Goal: Information Seeking & Learning: Learn about a topic

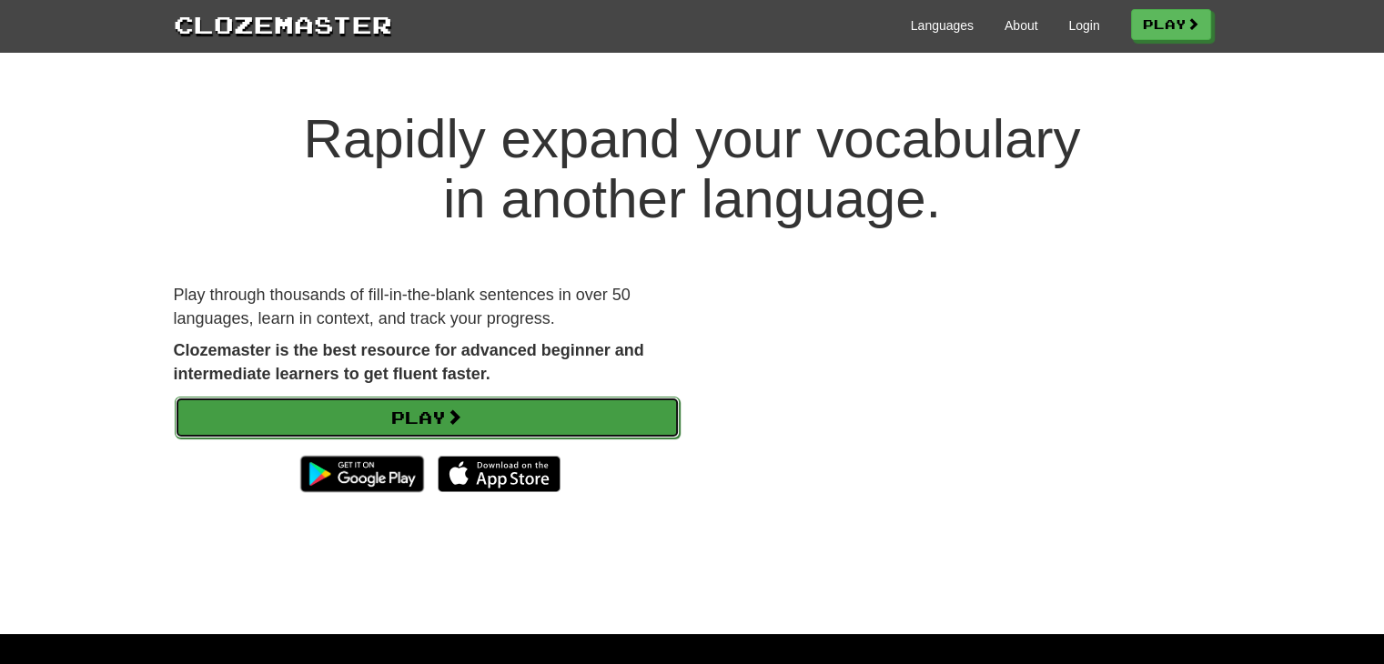
click at [397, 412] on link "Play" at bounding box center [427, 418] width 505 height 42
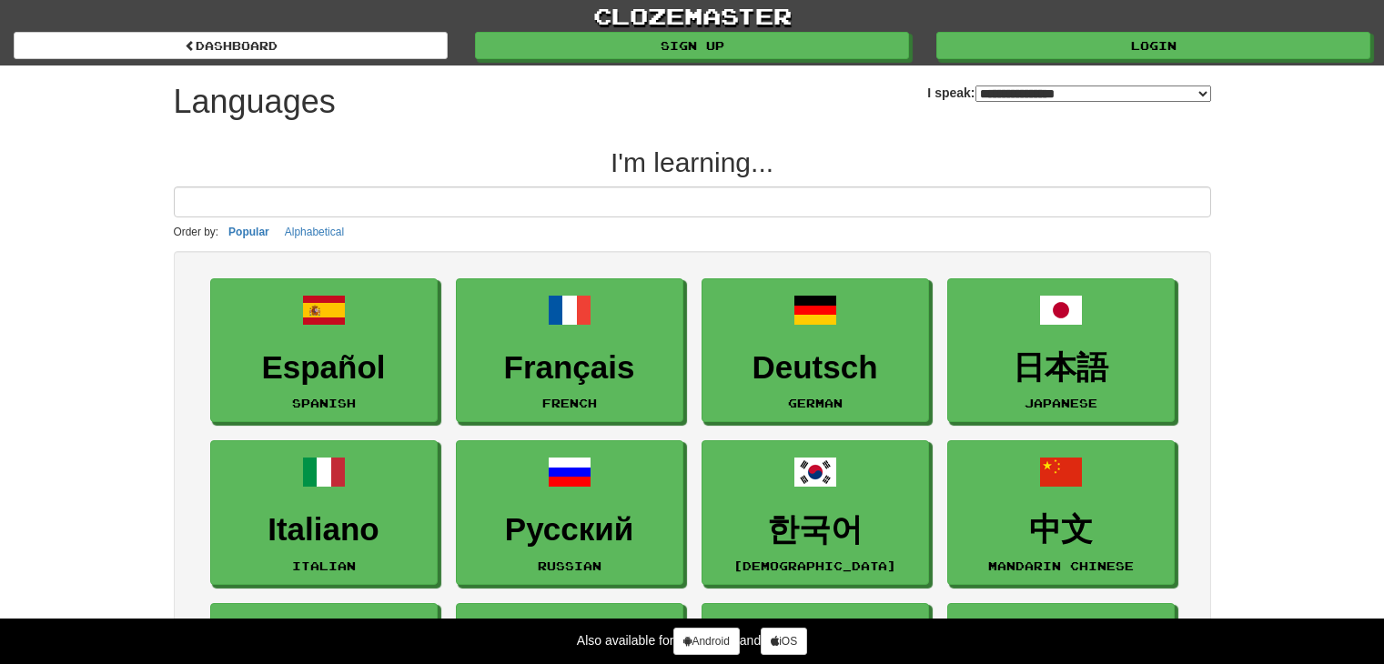
select select "*******"
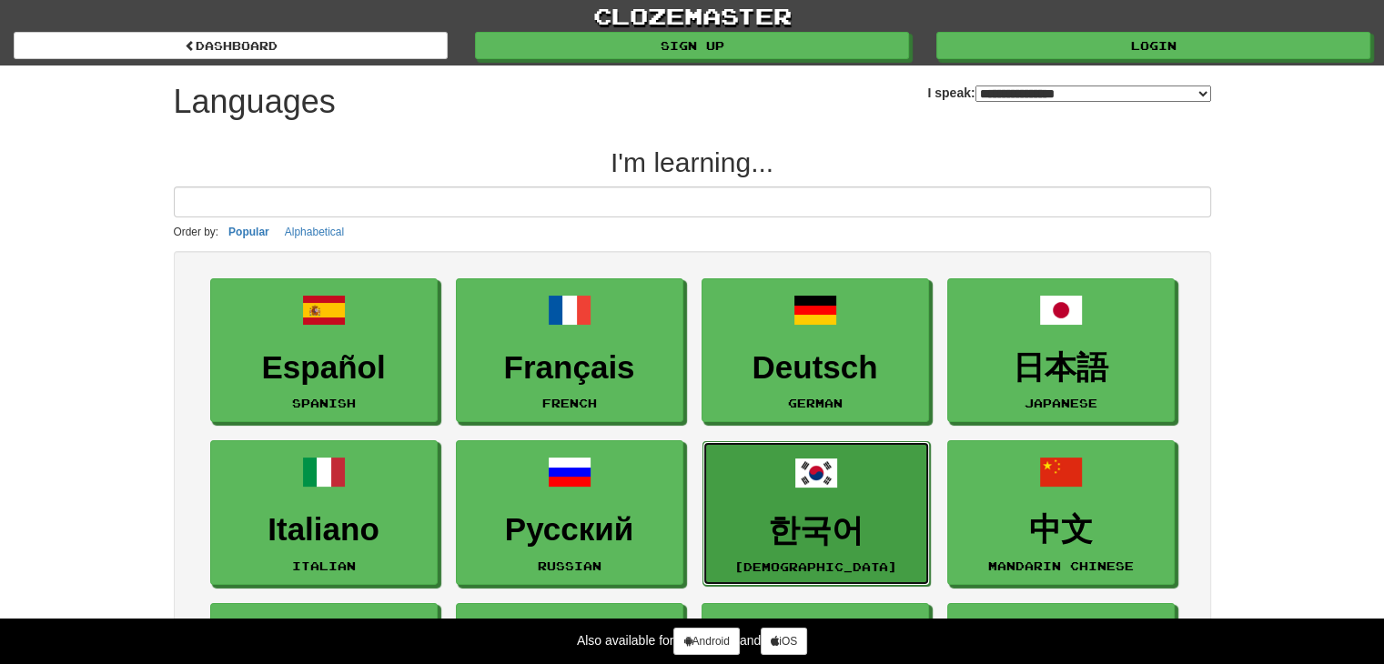
click at [832, 481] on span at bounding box center [816, 473] width 44 height 44
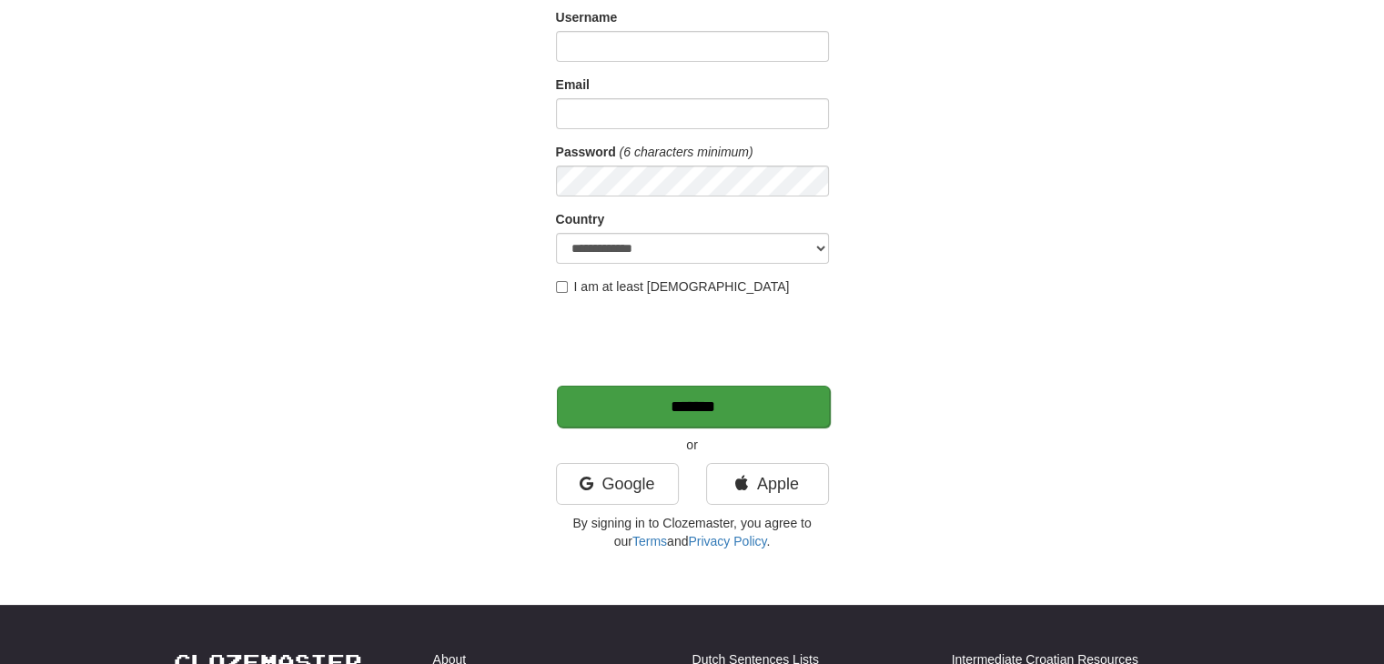
scroll to position [182, 0]
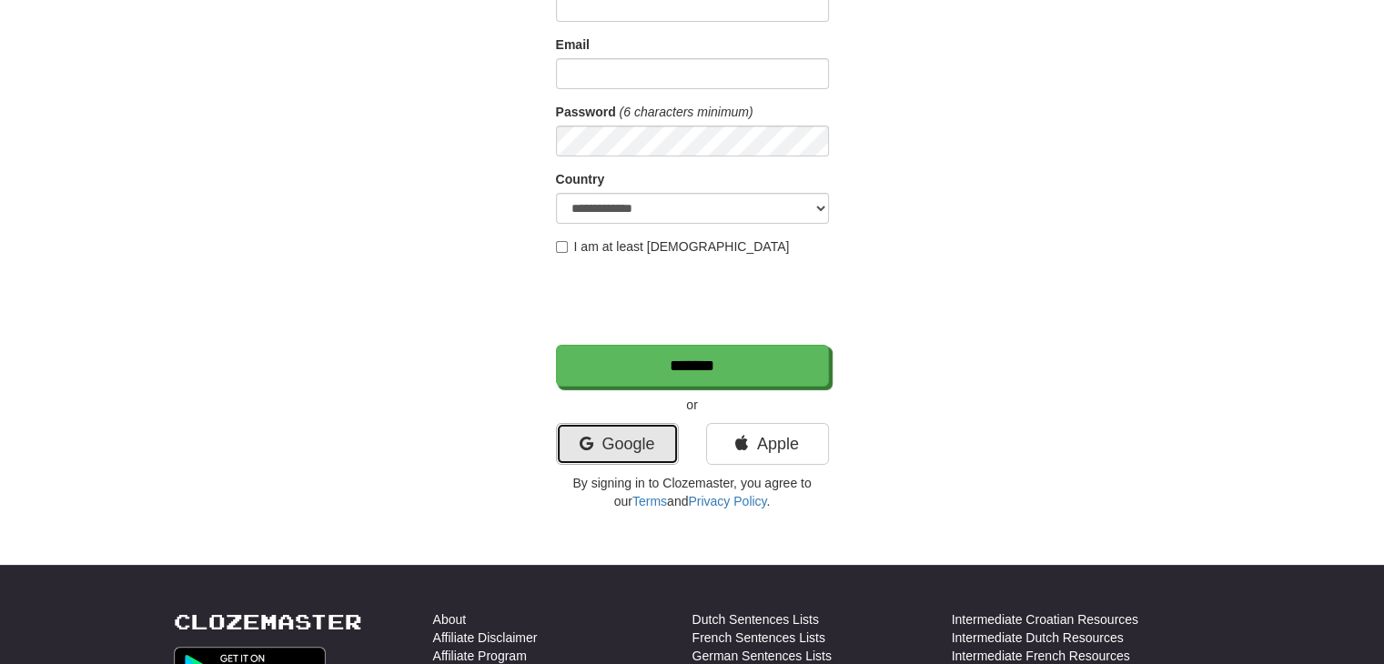
click at [605, 438] on link "Google" at bounding box center [617, 444] width 123 height 42
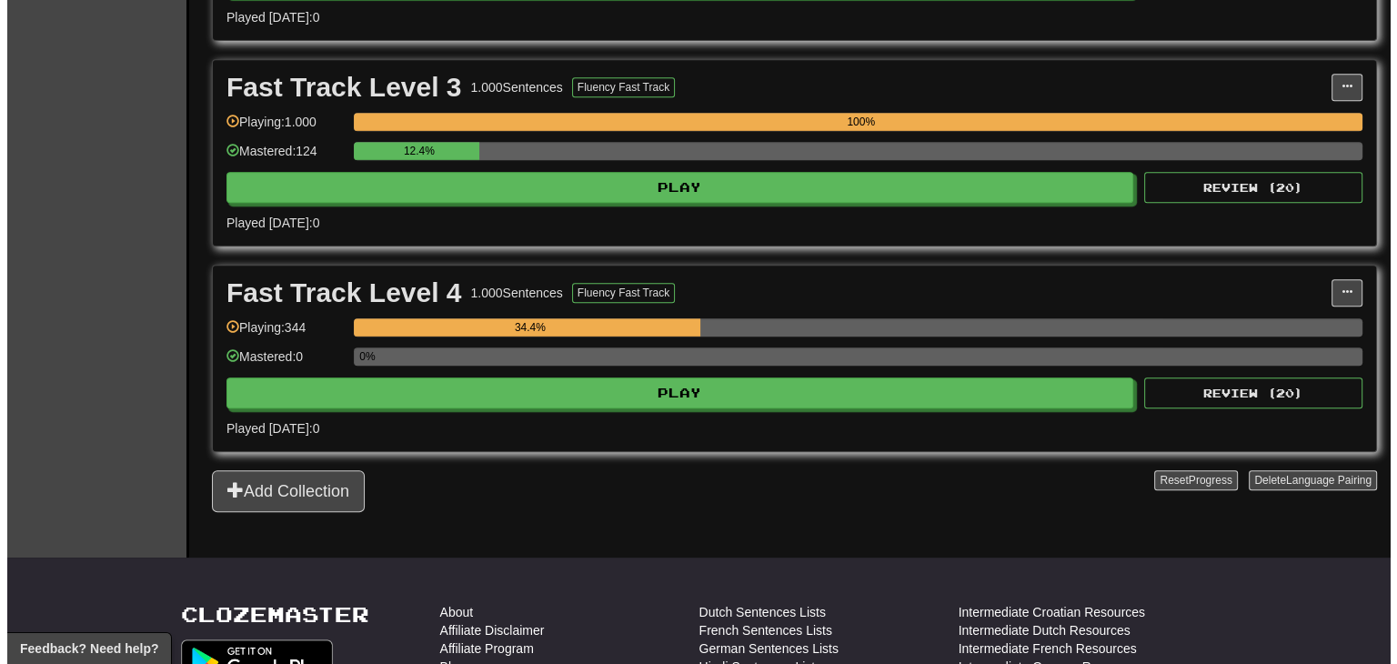
scroll to position [819, 0]
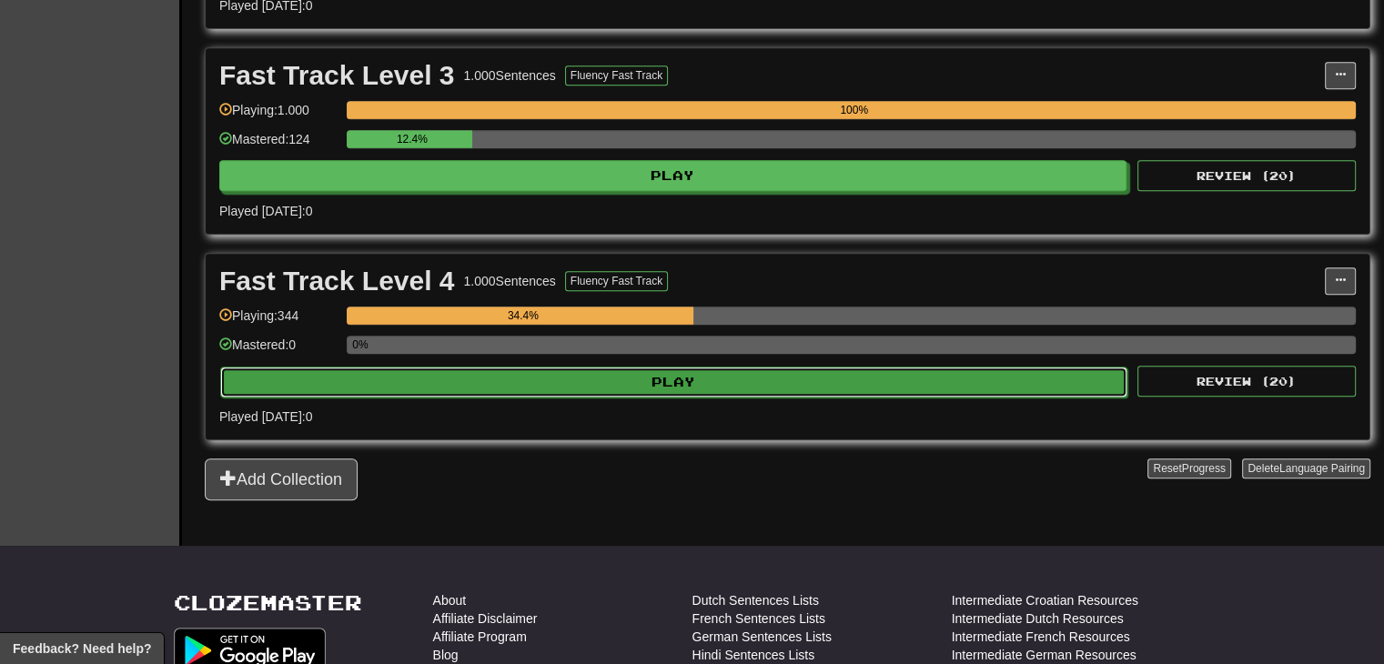
click at [582, 367] on button "Play" at bounding box center [673, 382] width 907 height 31
select select "**"
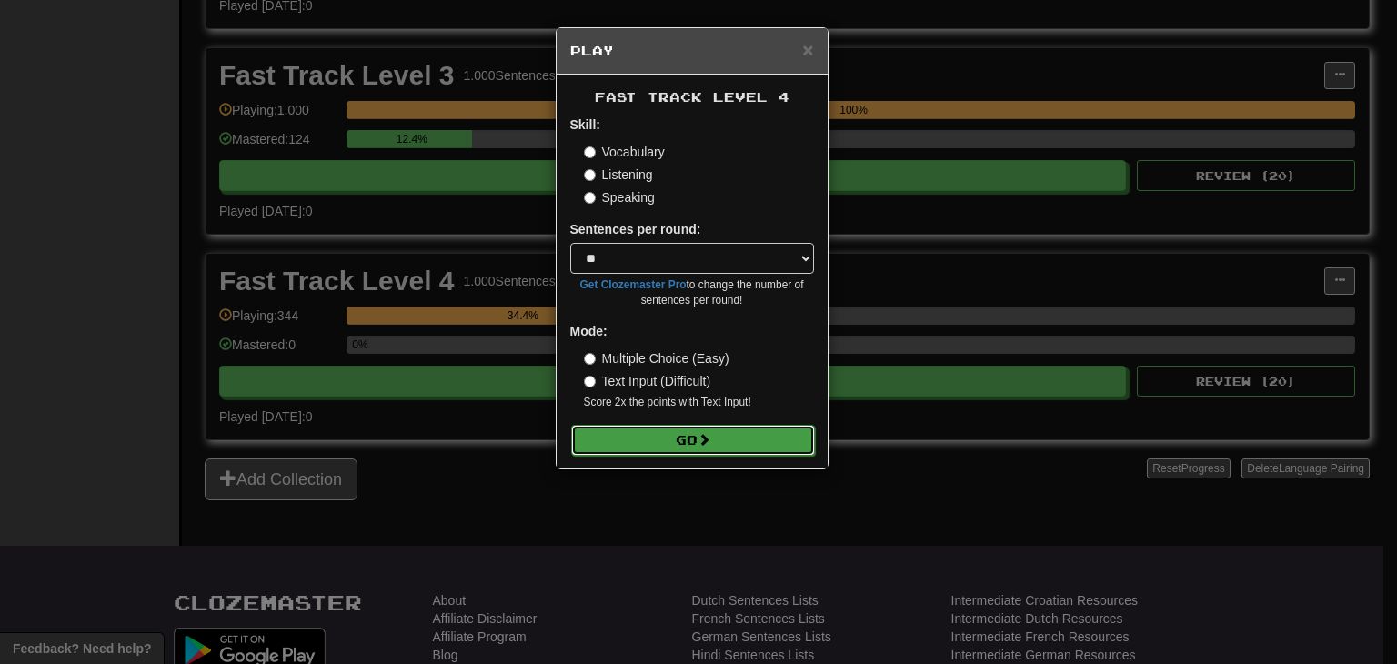
click at [668, 439] on button "Go" at bounding box center [693, 440] width 244 height 31
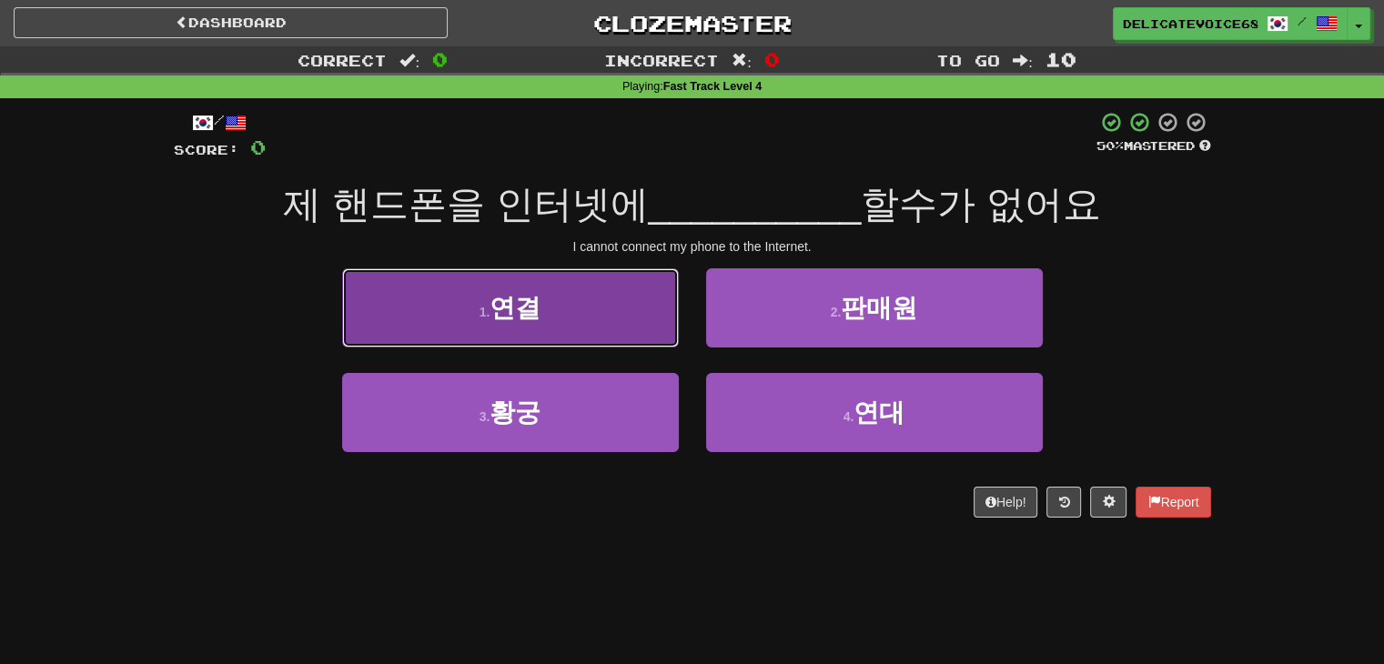
click at [620, 320] on button "1 . 연결" at bounding box center [510, 307] width 337 height 79
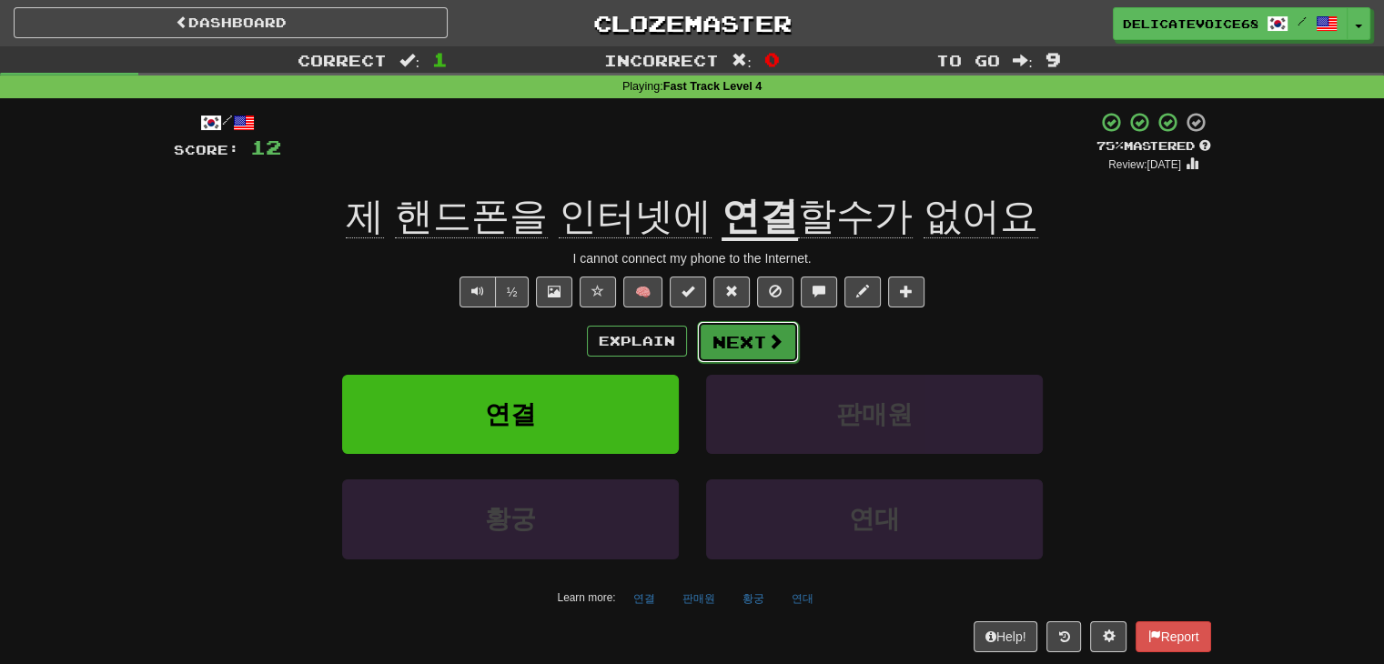
click at [731, 321] on button "Next" at bounding box center [748, 342] width 102 height 42
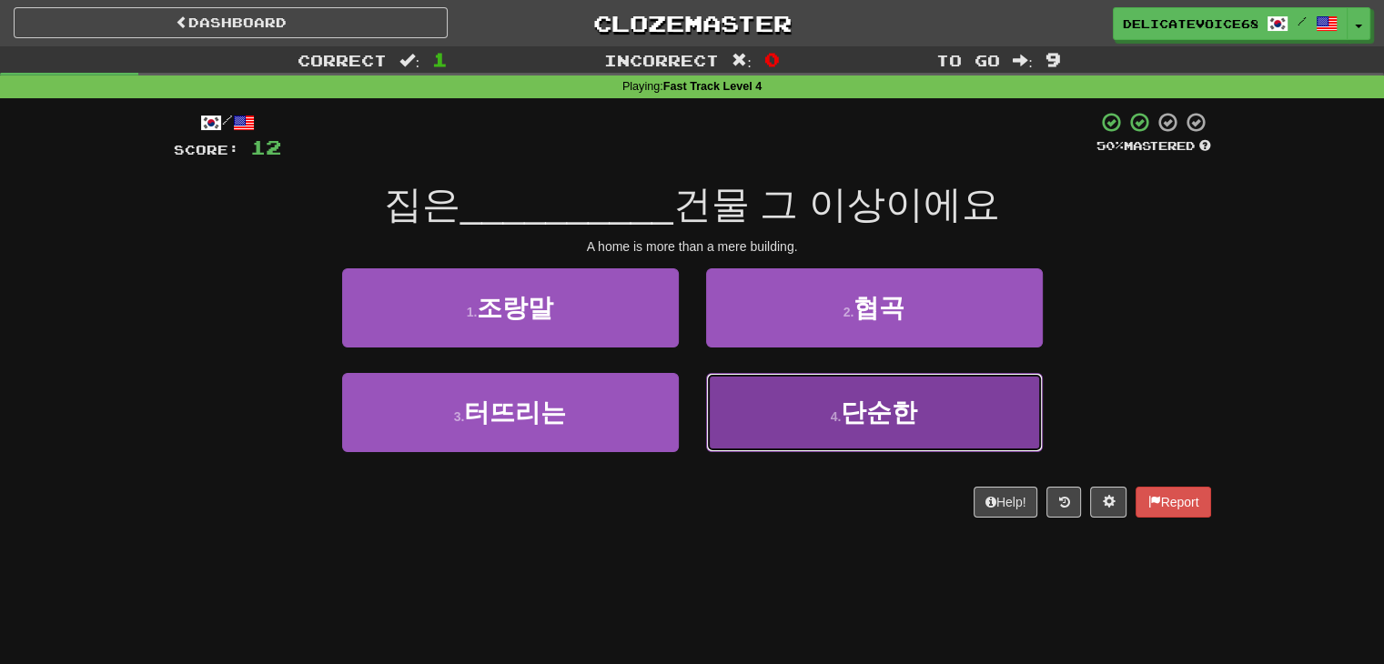
click at [806, 426] on button "4 . 단순한" at bounding box center [874, 412] width 337 height 79
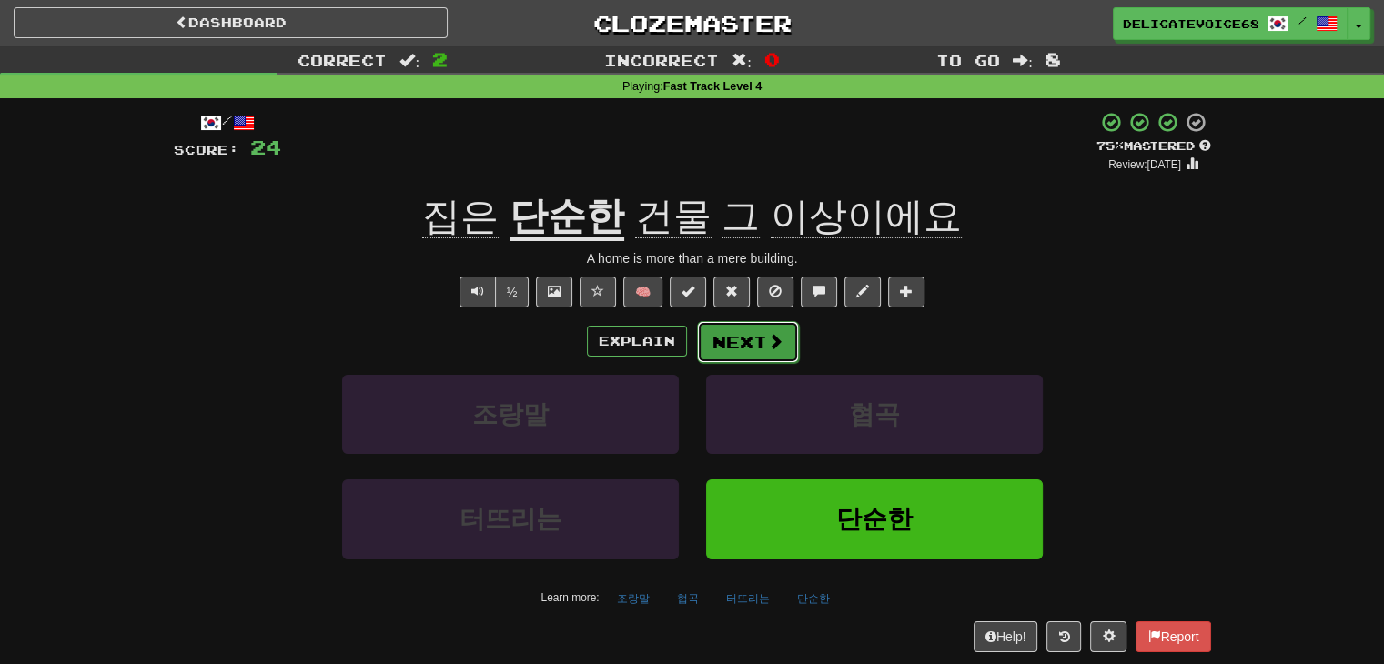
click at [744, 330] on button "Next" at bounding box center [748, 342] width 102 height 42
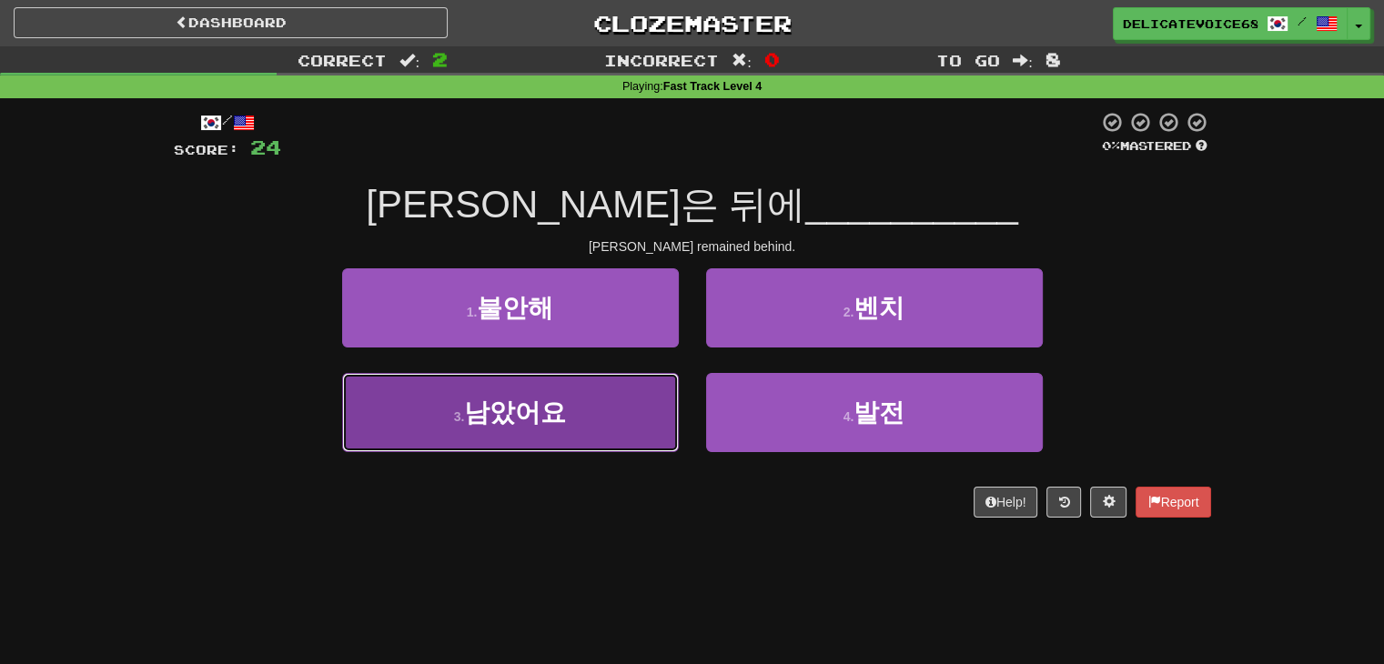
click at [544, 446] on button "3 . 남았어요" at bounding box center [510, 412] width 337 height 79
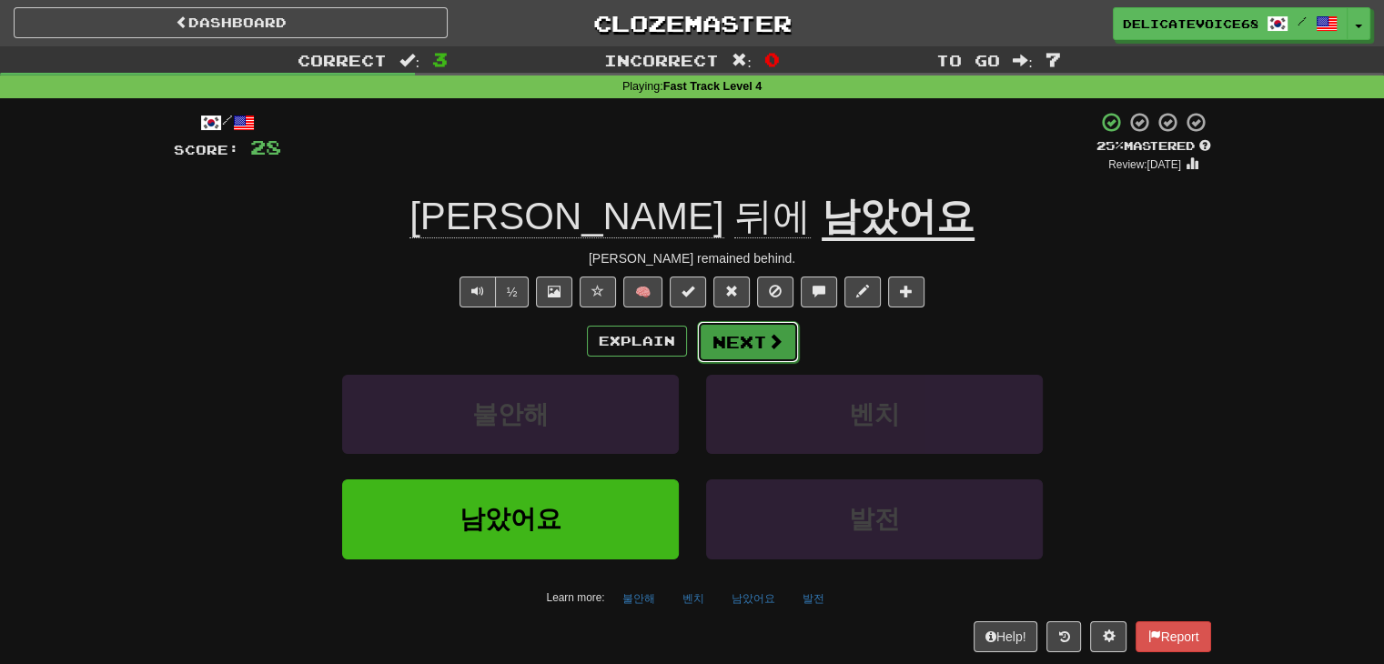
click at [771, 343] on span at bounding box center [775, 341] width 16 height 16
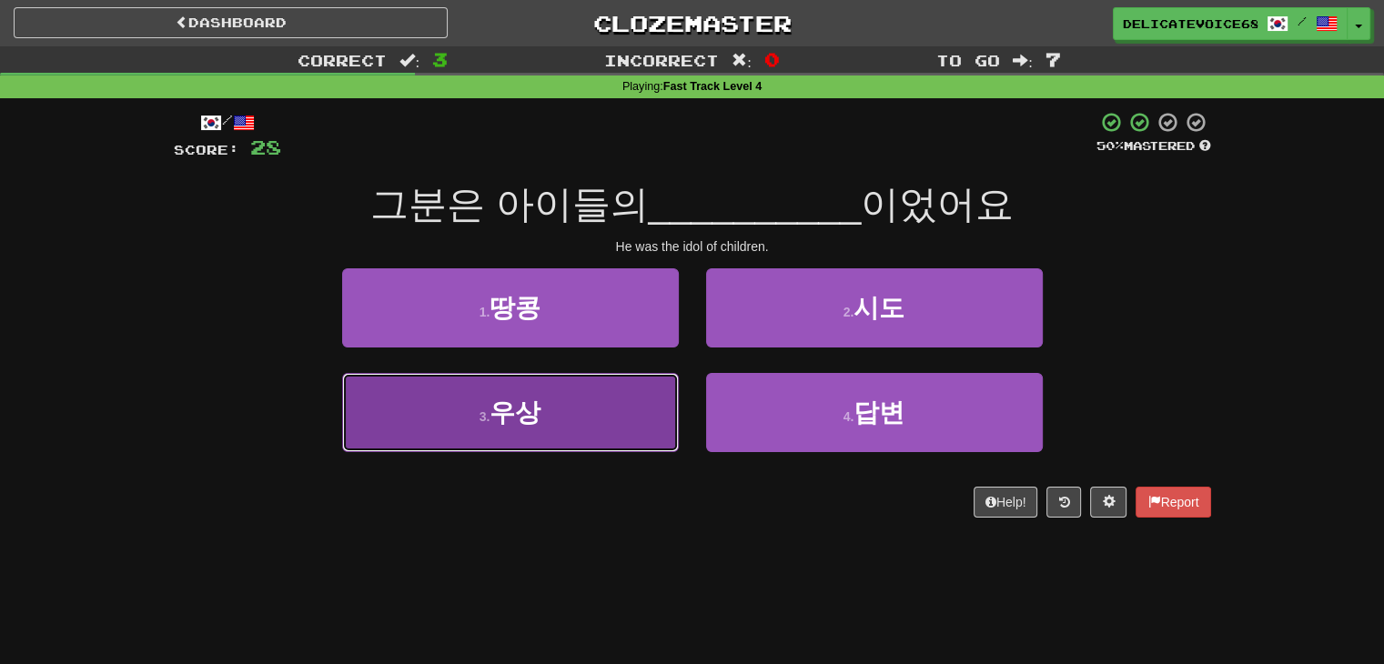
click at [557, 420] on button "3 . 우상" at bounding box center [510, 412] width 337 height 79
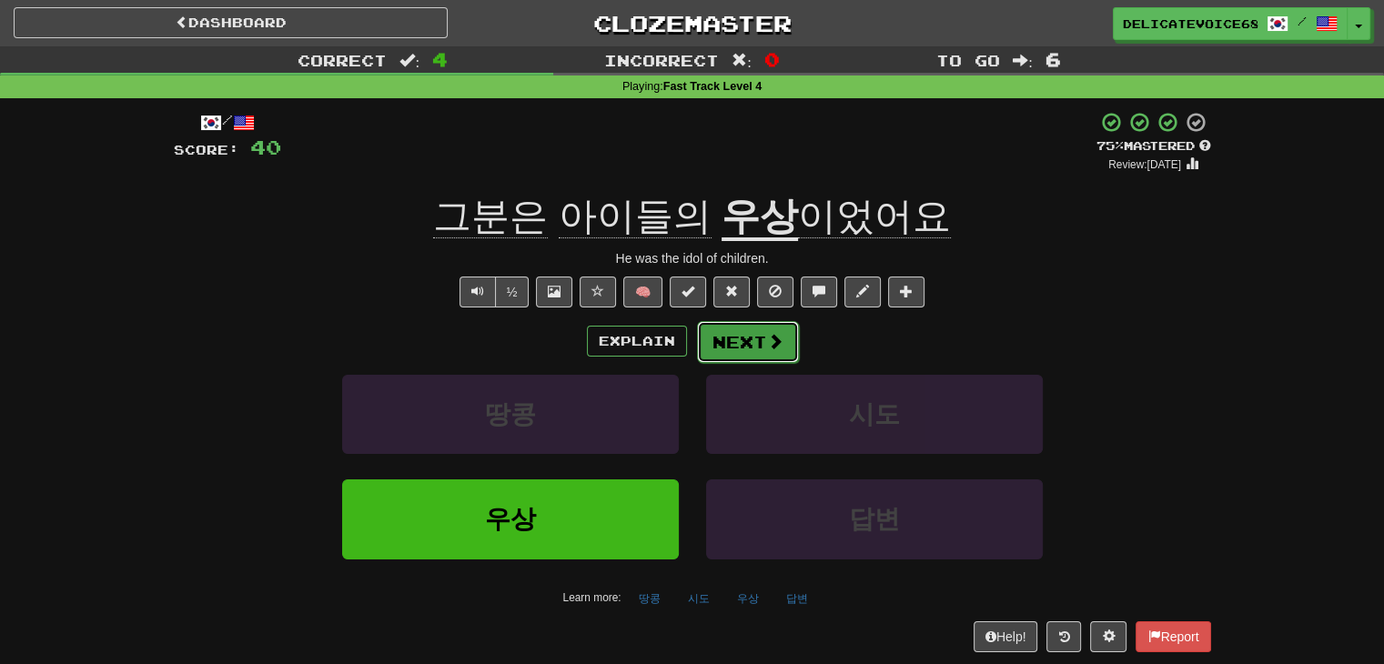
click at [746, 350] on button "Next" at bounding box center [748, 342] width 102 height 42
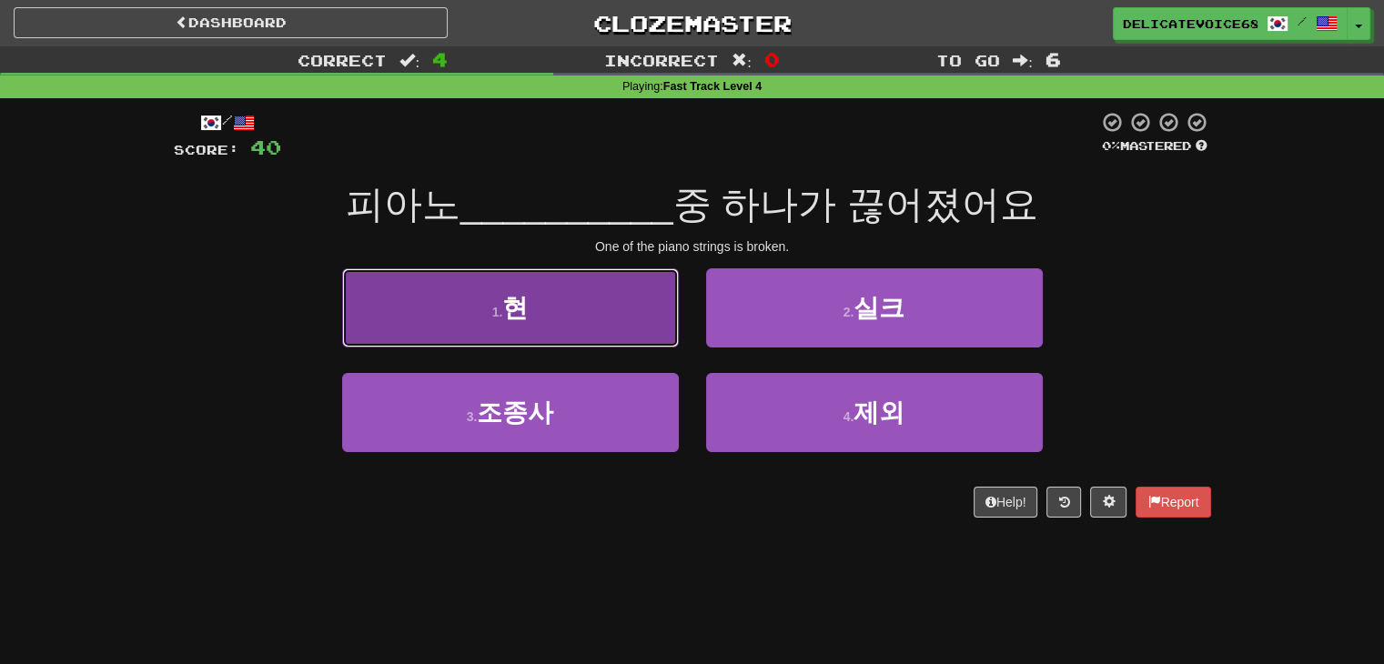
click at [521, 327] on button "1 . 현" at bounding box center [510, 307] width 337 height 79
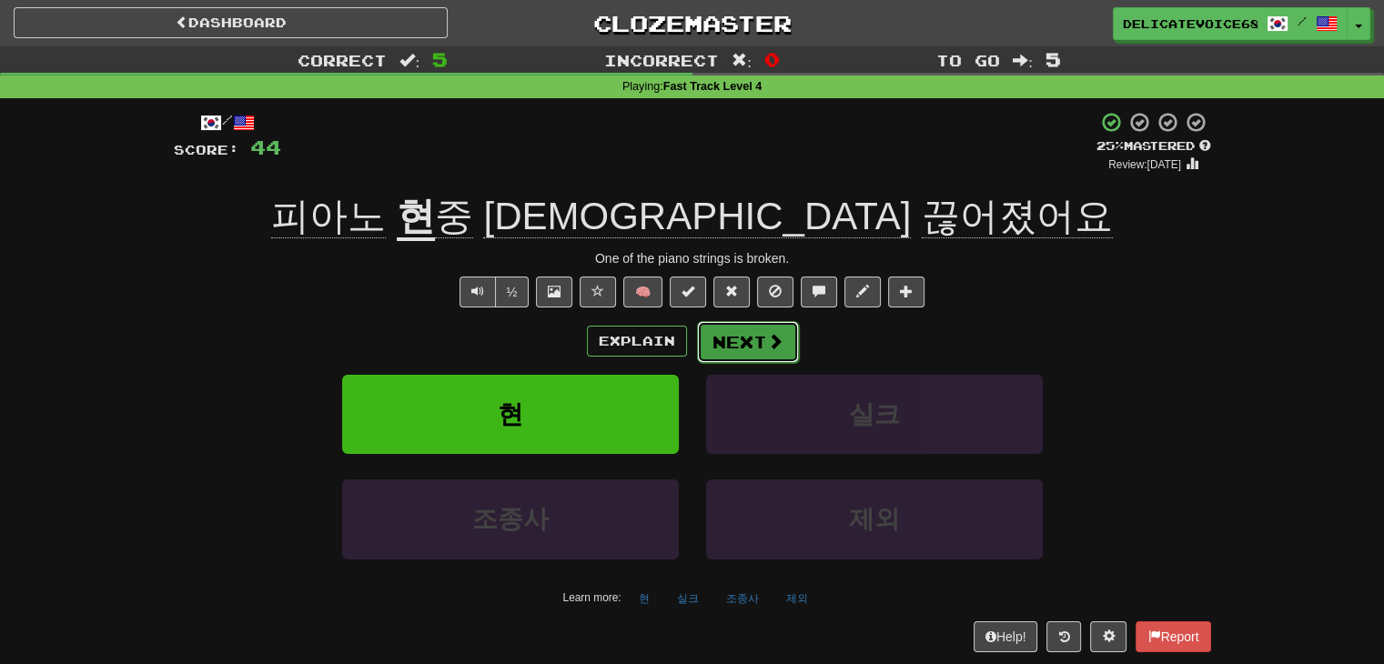
click at [726, 325] on button "Next" at bounding box center [748, 342] width 102 height 42
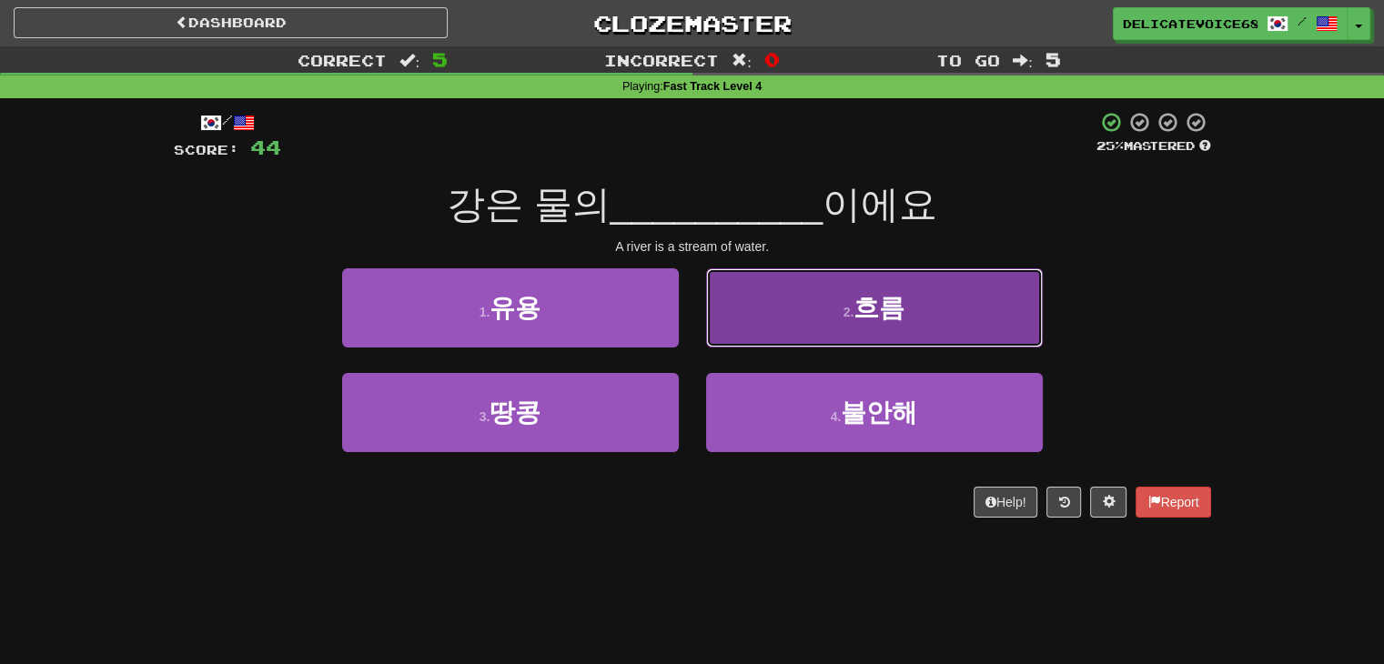
click at [940, 313] on button "2 . 흐름" at bounding box center [874, 307] width 337 height 79
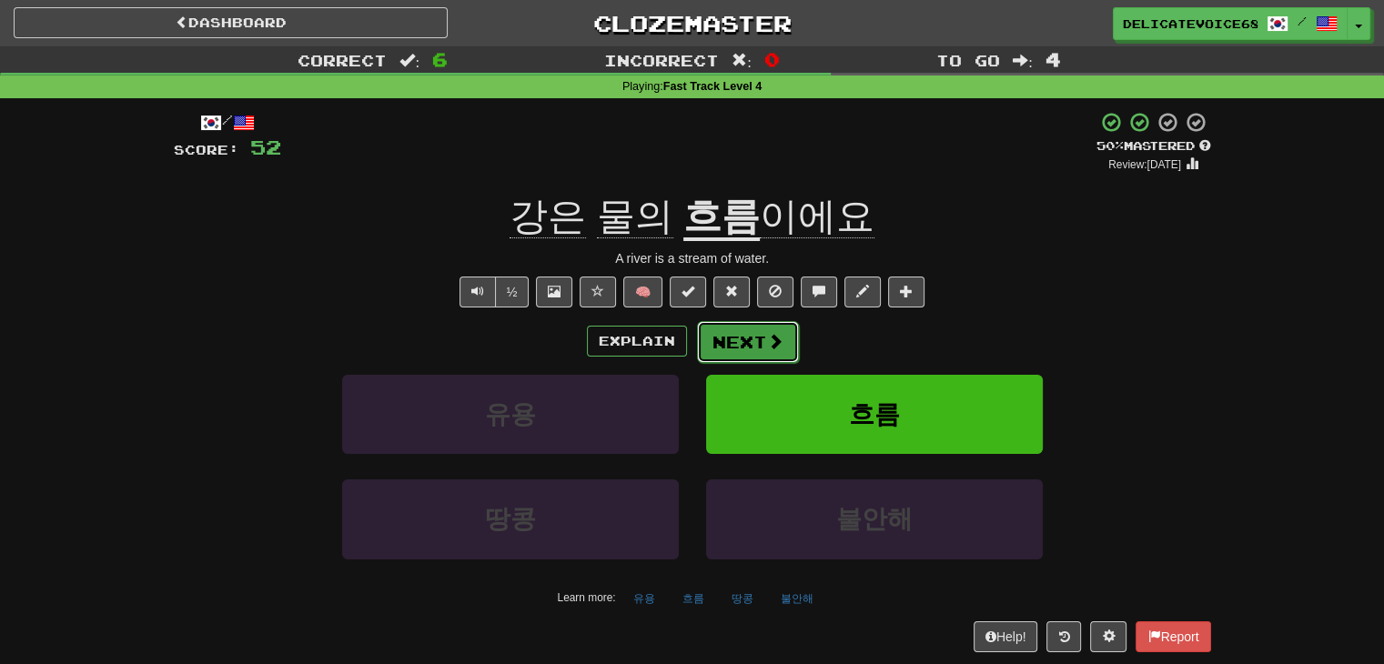
click at [768, 352] on button "Next" at bounding box center [748, 342] width 102 height 42
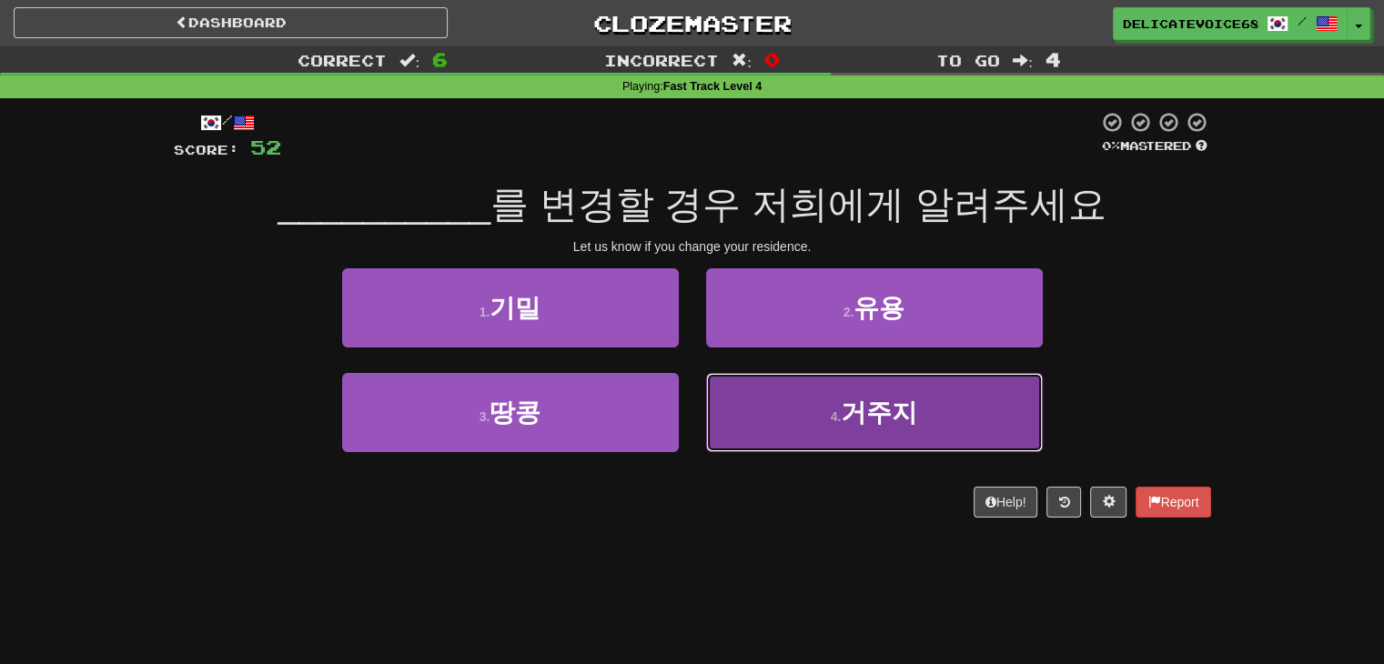
click at [968, 431] on button "4 . 거주지" at bounding box center [874, 412] width 337 height 79
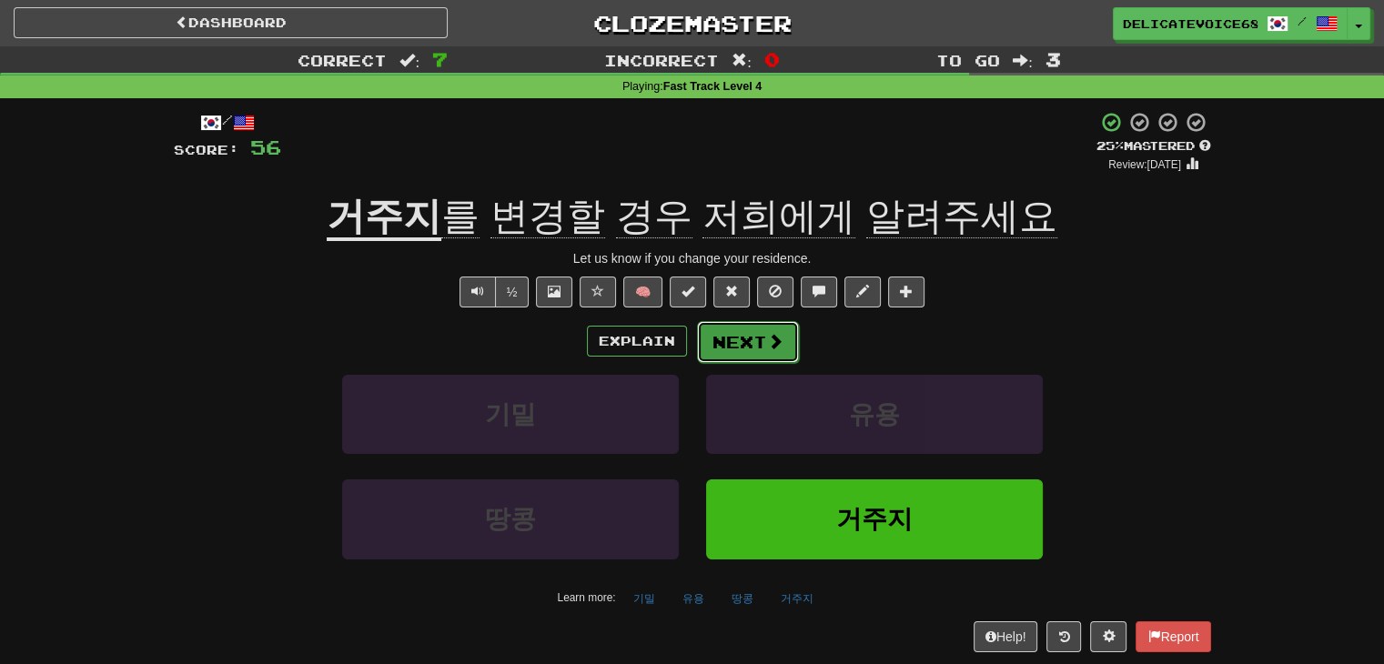
click at [772, 351] on button "Next" at bounding box center [748, 342] width 102 height 42
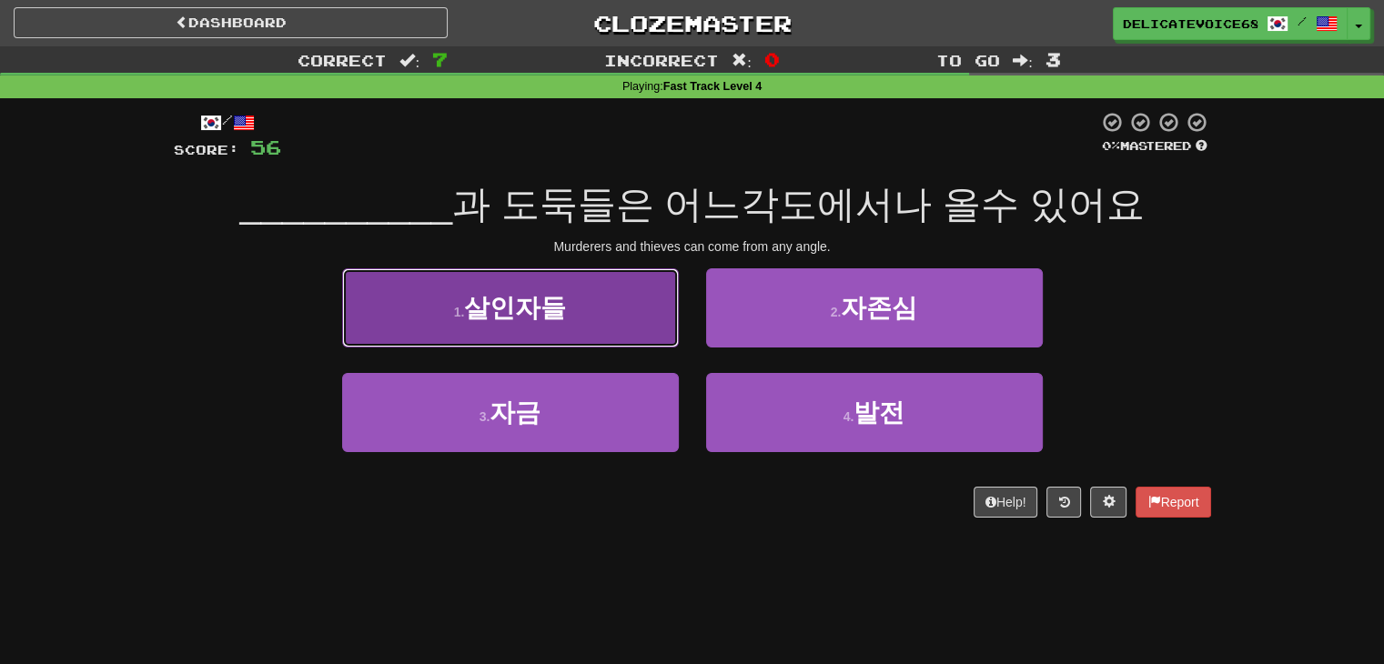
click at [550, 307] on span "살인자들" at bounding box center [515, 308] width 102 height 28
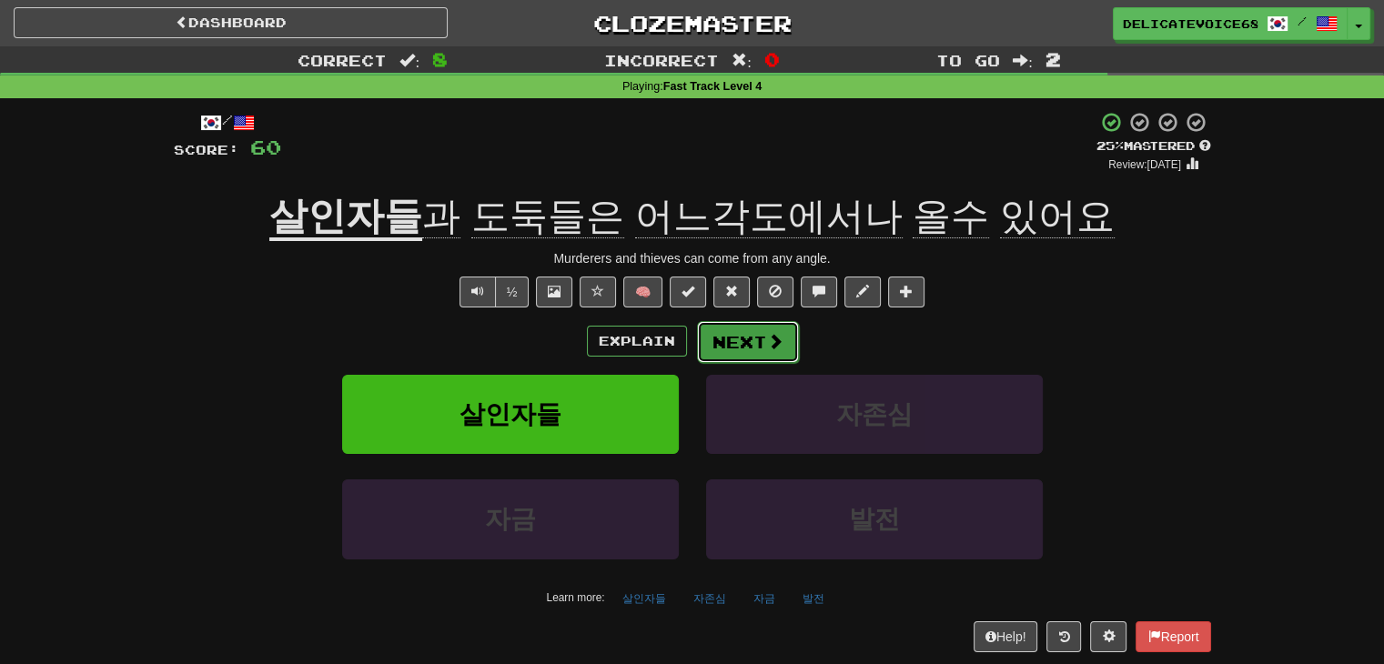
click at [762, 338] on button "Next" at bounding box center [748, 342] width 102 height 42
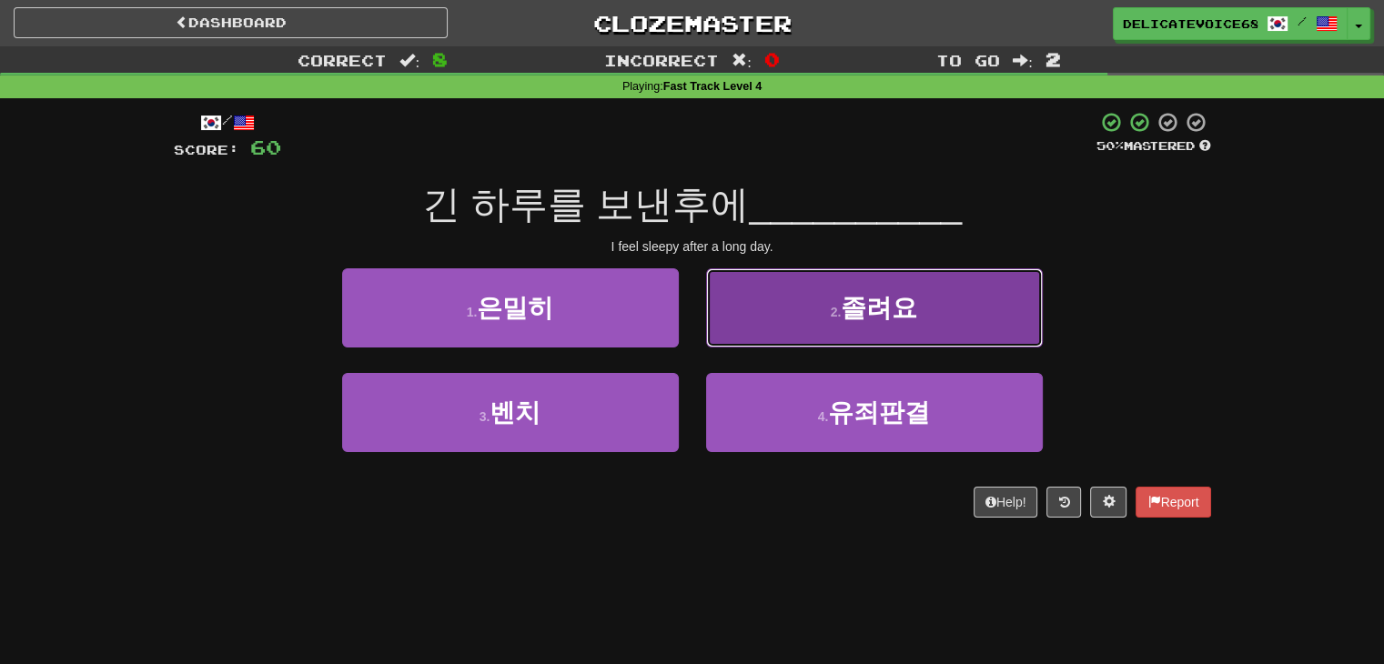
click at [964, 299] on button "2 . 졸려요" at bounding box center [874, 307] width 337 height 79
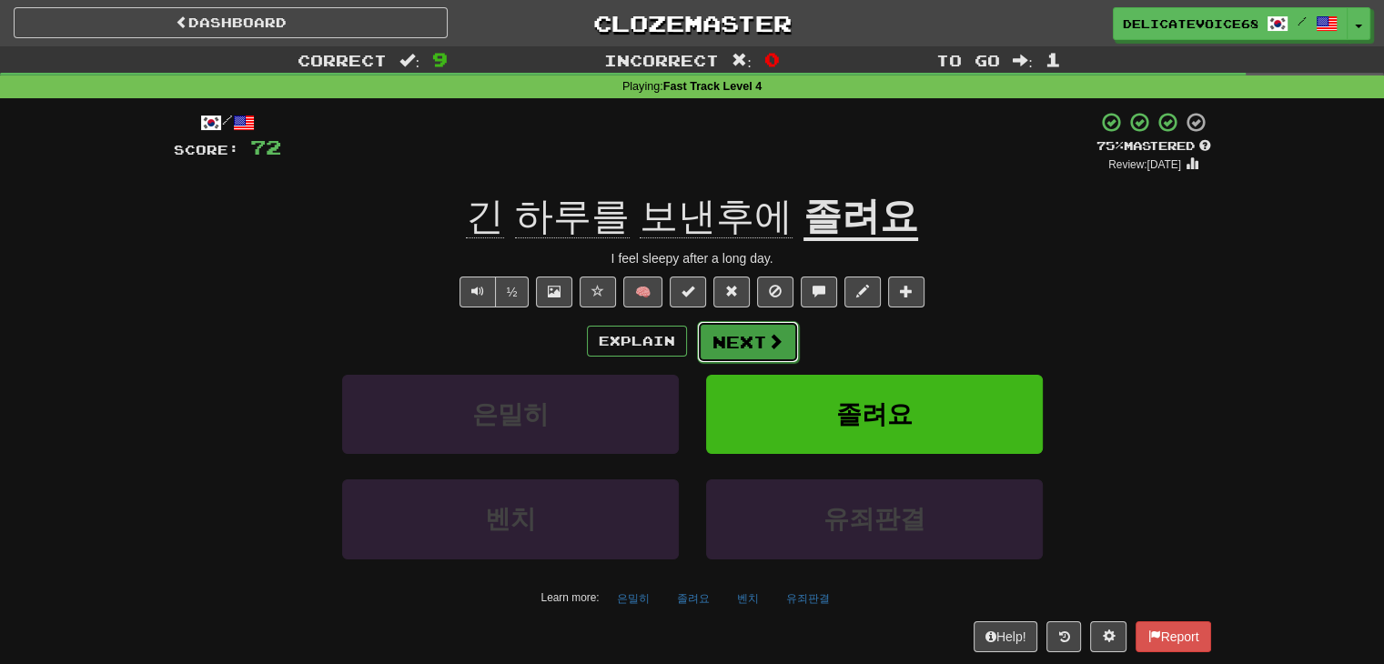
click at [771, 360] on button "Next" at bounding box center [748, 342] width 102 height 42
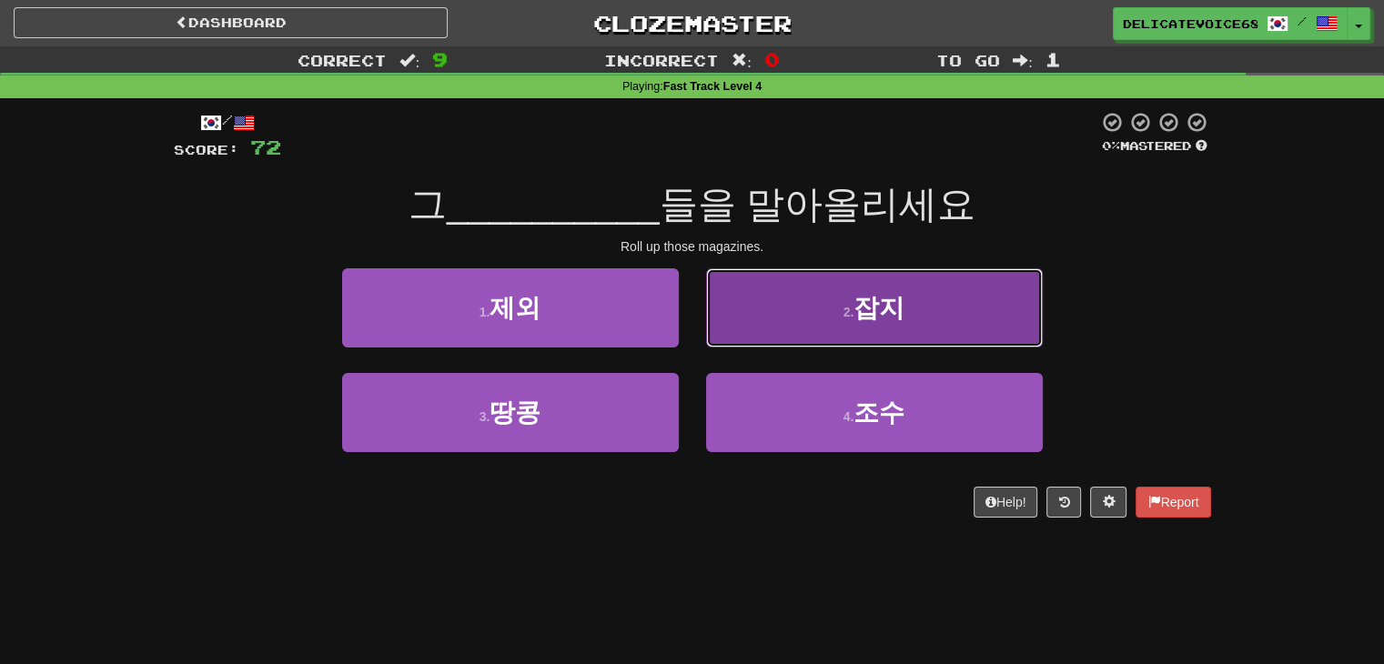
click at [923, 319] on button "2 . 잡지" at bounding box center [874, 307] width 337 height 79
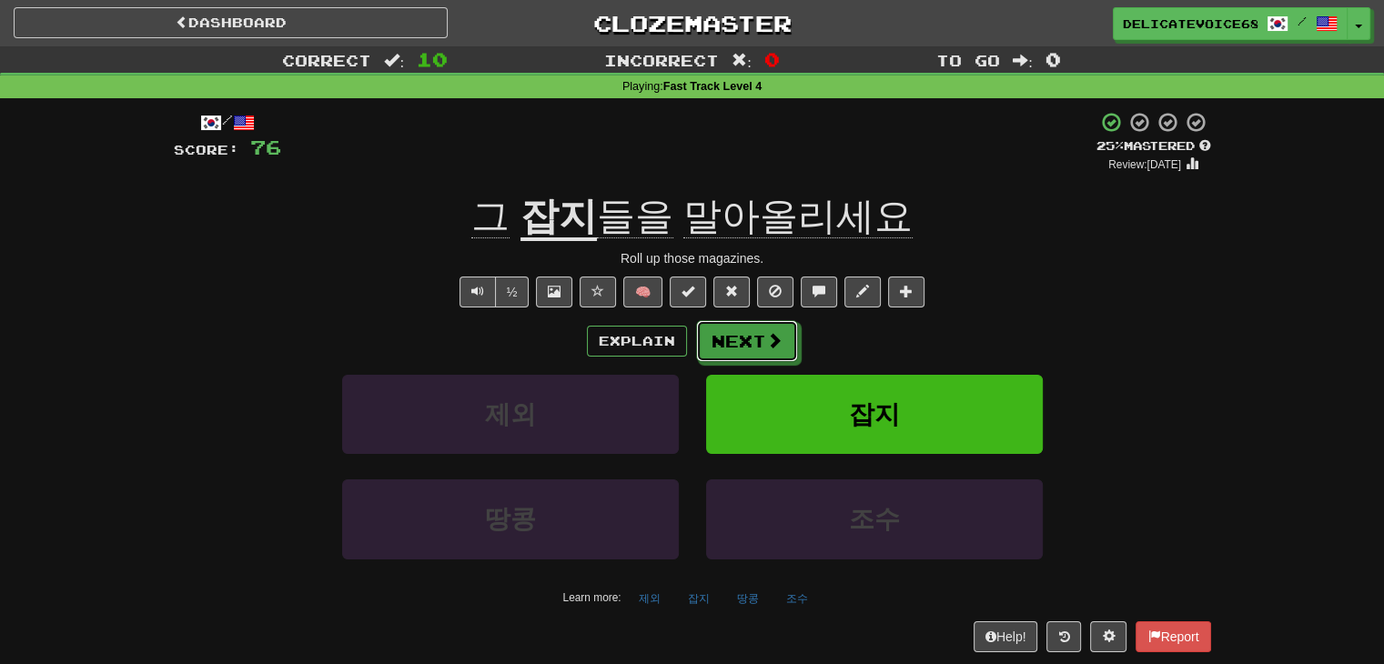
drag, startPoint x: 764, startPoint y: 348, endPoint x: 1081, endPoint y: 336, distance: 316.8
click at [1081, 336] on div "Explain Next" at bounding box center [692, 341] width 1037 height 42
click at [739, 348] on button "Next" at bounding box center [748, 342] width 102 height 42
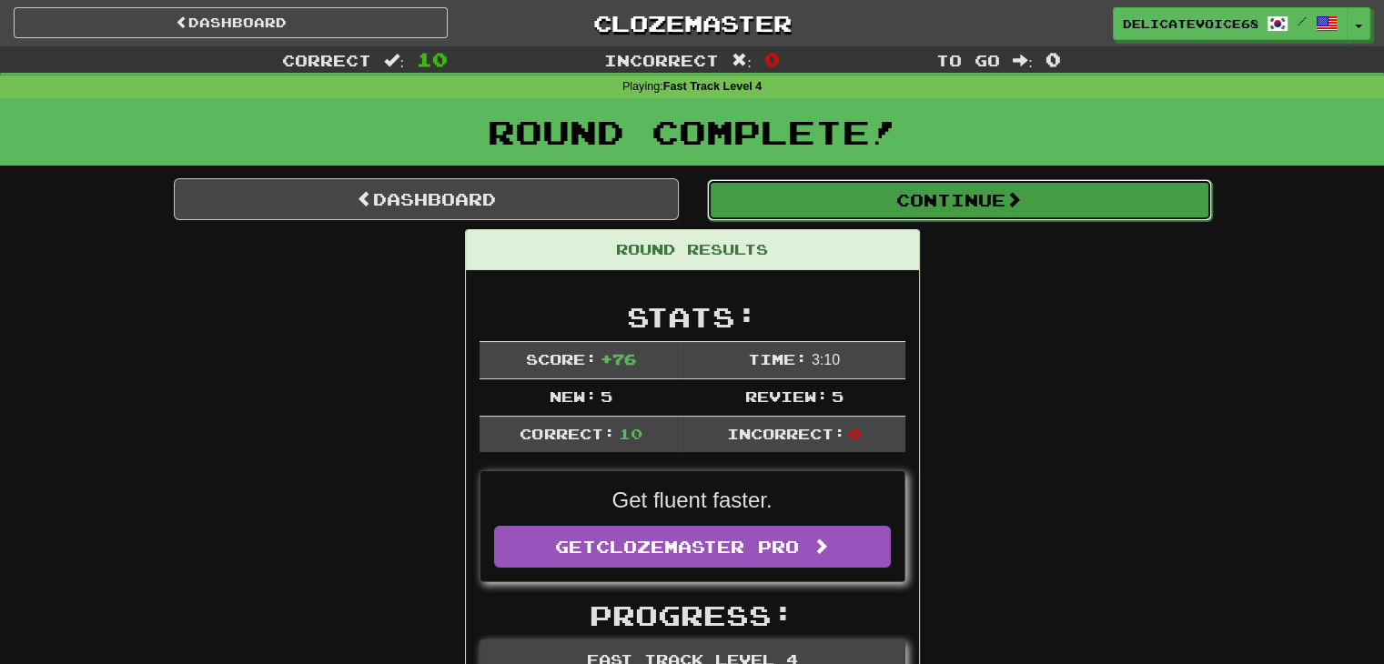
click at [1057, 207] on button "Continue" at bounding box center [959, 200] width 505 height 42
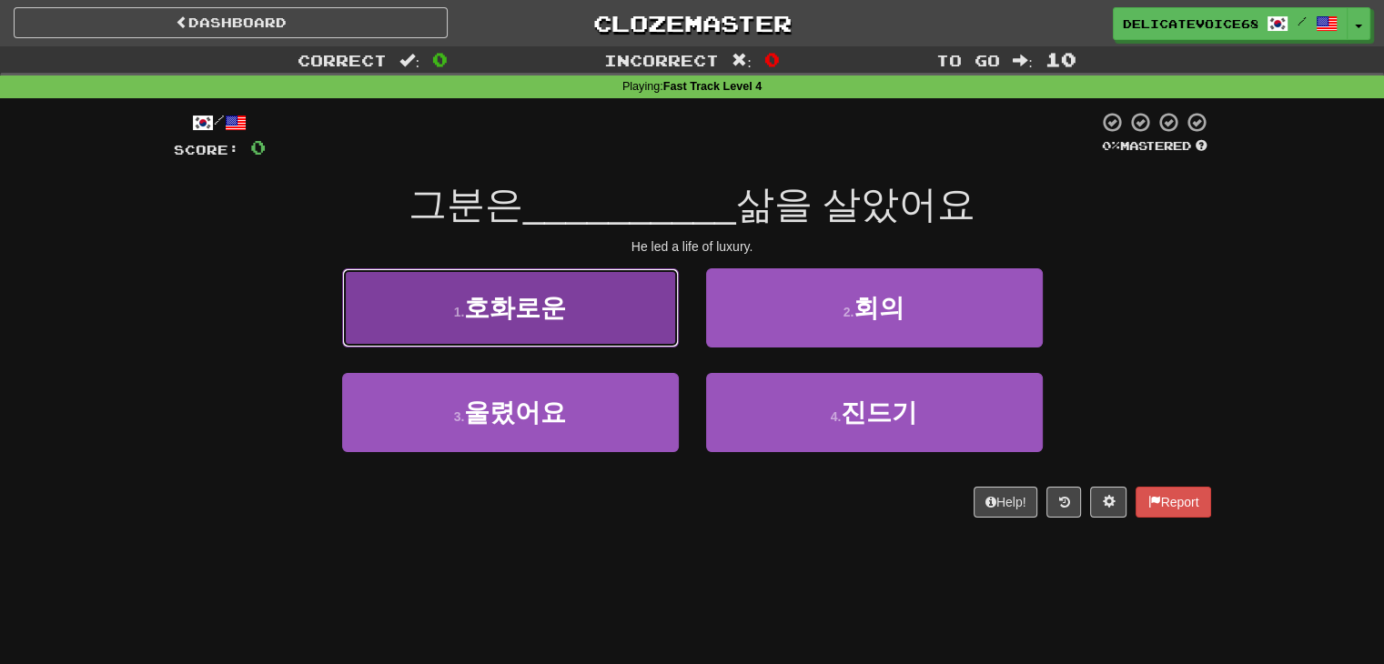
click at [529, 301] on span "호화로운" at bounding box center [515, 308] width 102 height 28
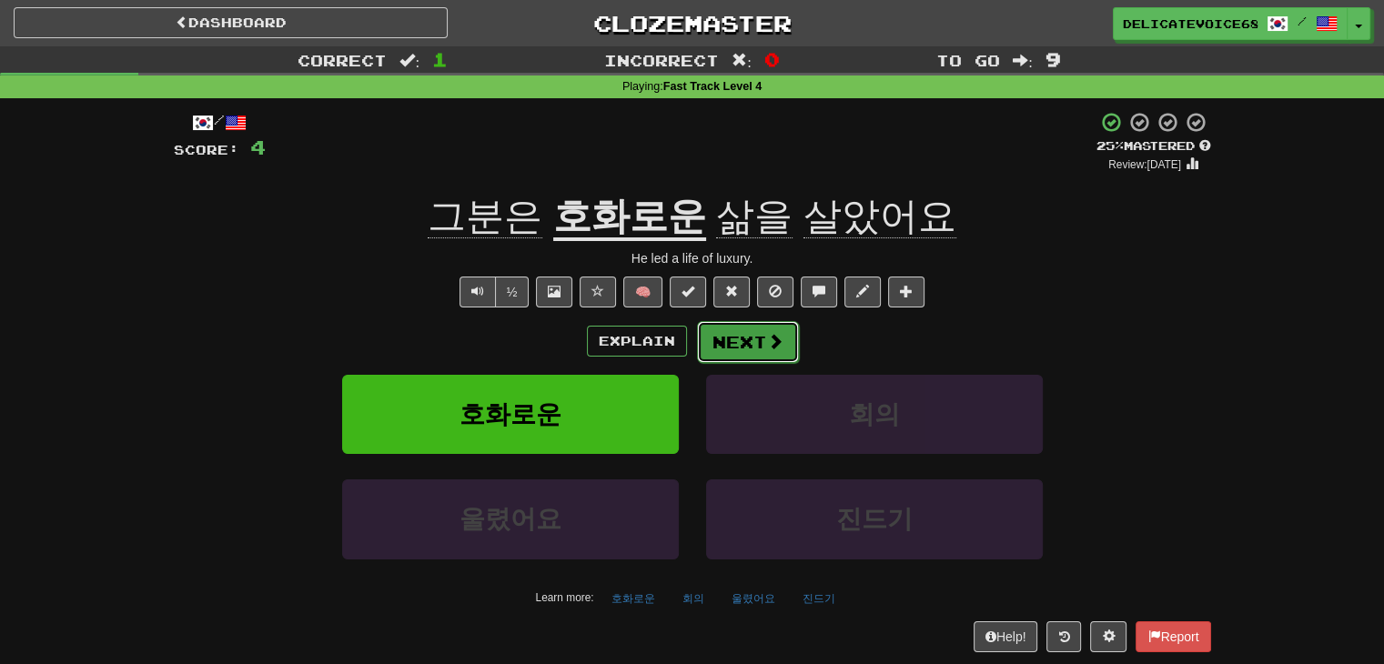
click at [743, 338] on button "Next" at bounding box center [748, 342] width 102 height 42
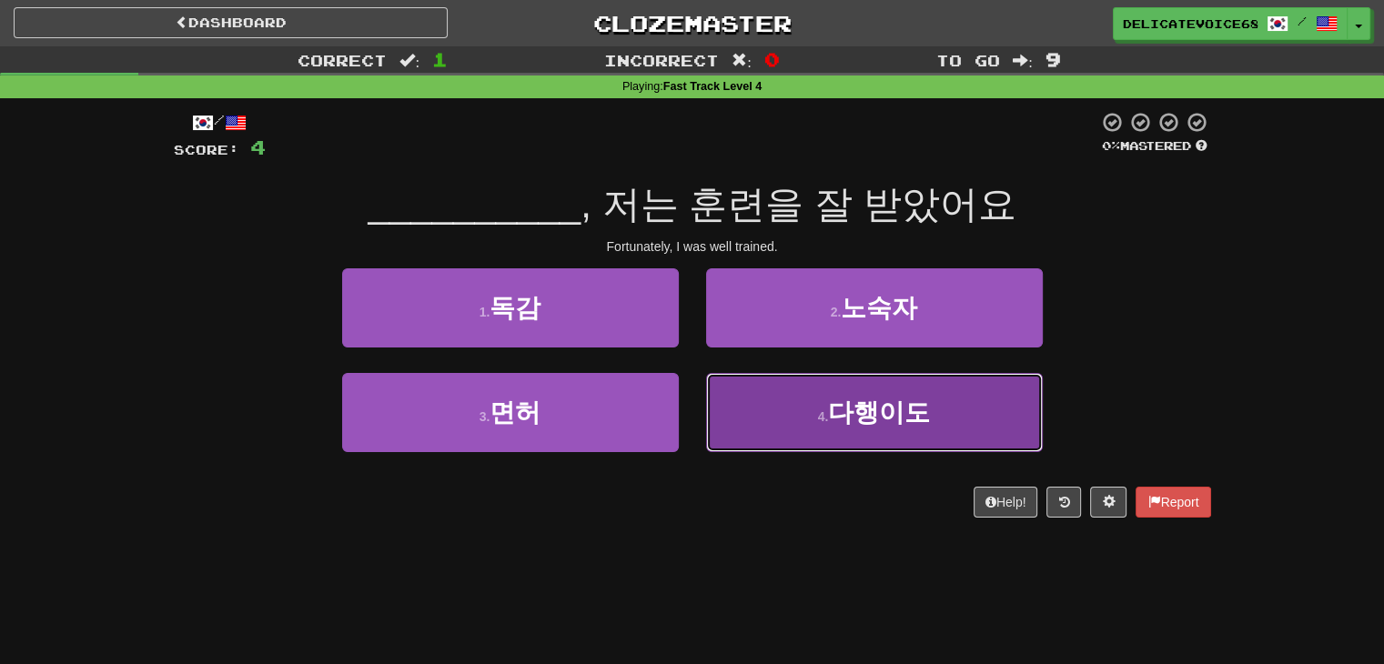
click at [855, 430] on button "4 . 다행이도" at bounding box center [874, 412] width 337 height 79
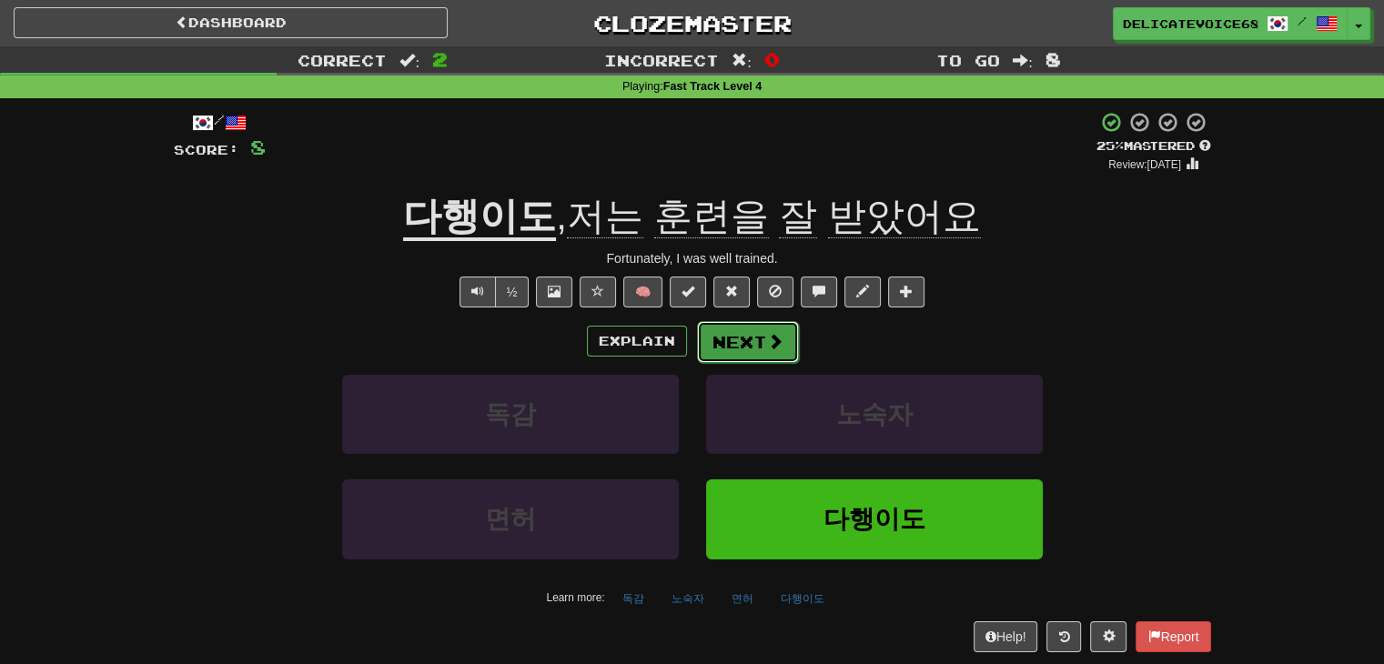
click at [754, 332] on button "Next" at bounding box center [748, 342] width 102 height 42
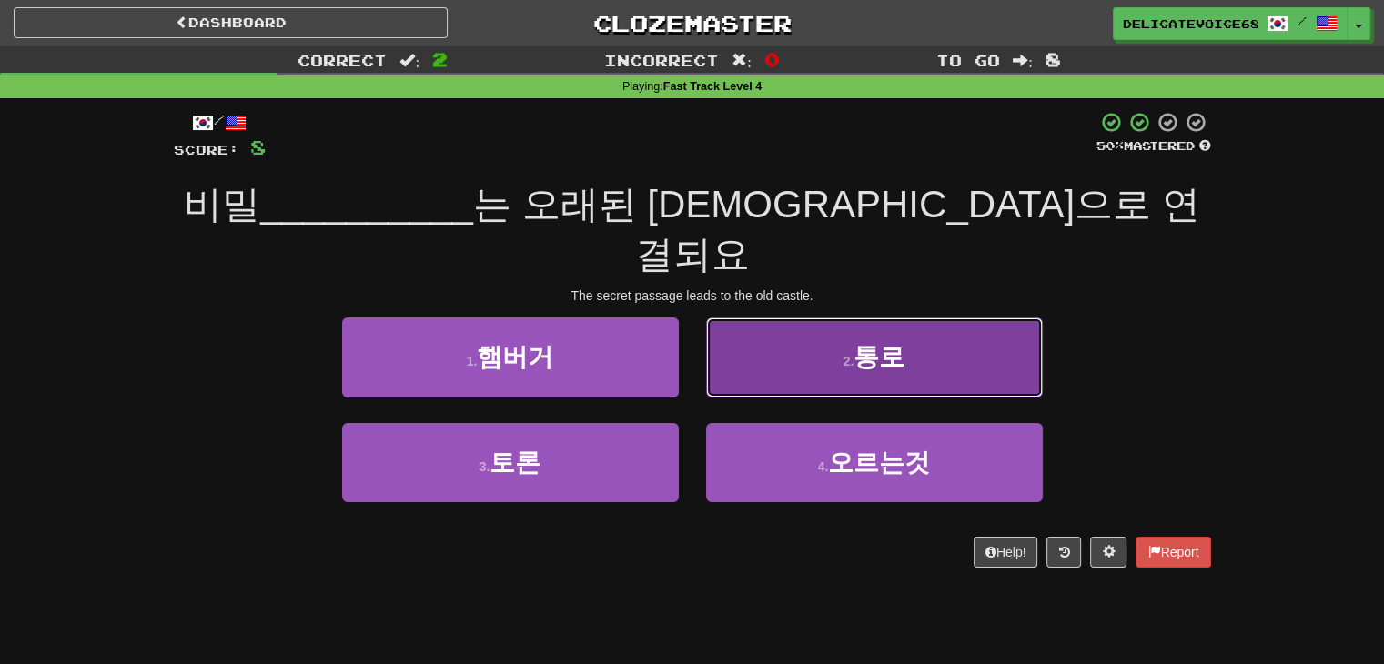
click at [865, 343] on span "통로" at bounding box center [878, 357] width 51 height 28
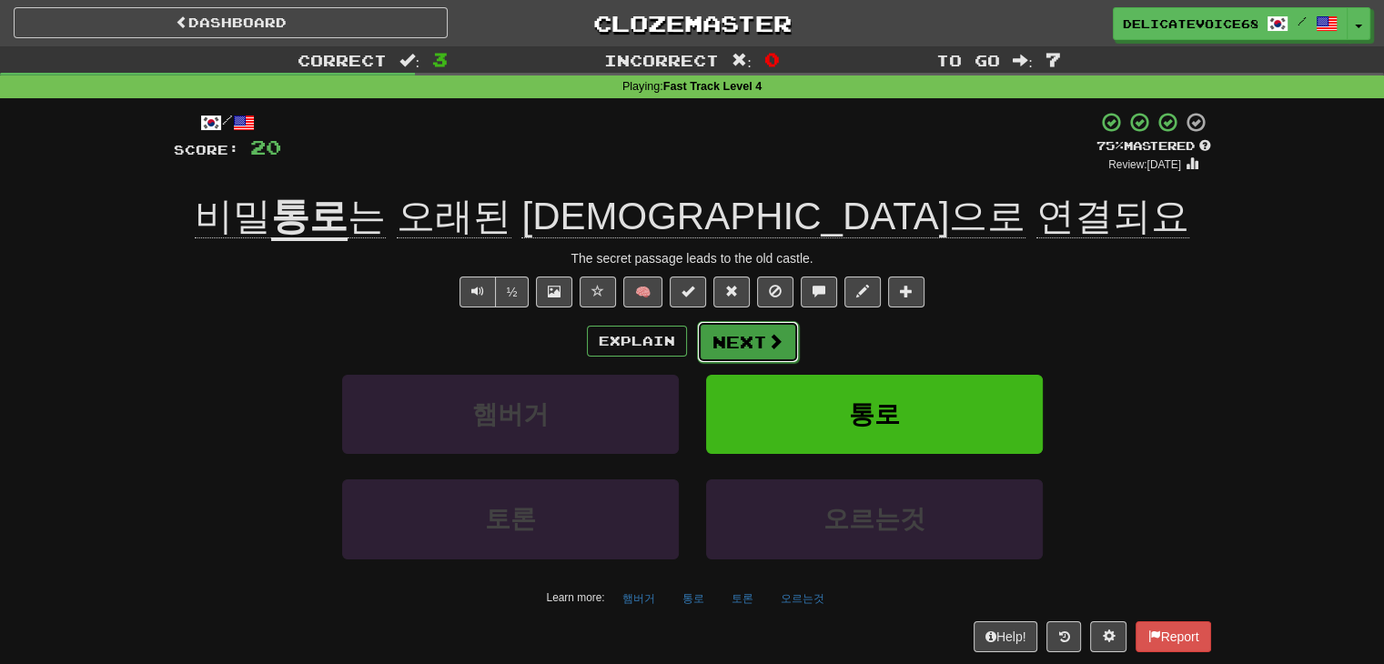
click at [746, 339] on button "Next" at bounding box center [748, 342] width 102 height 42
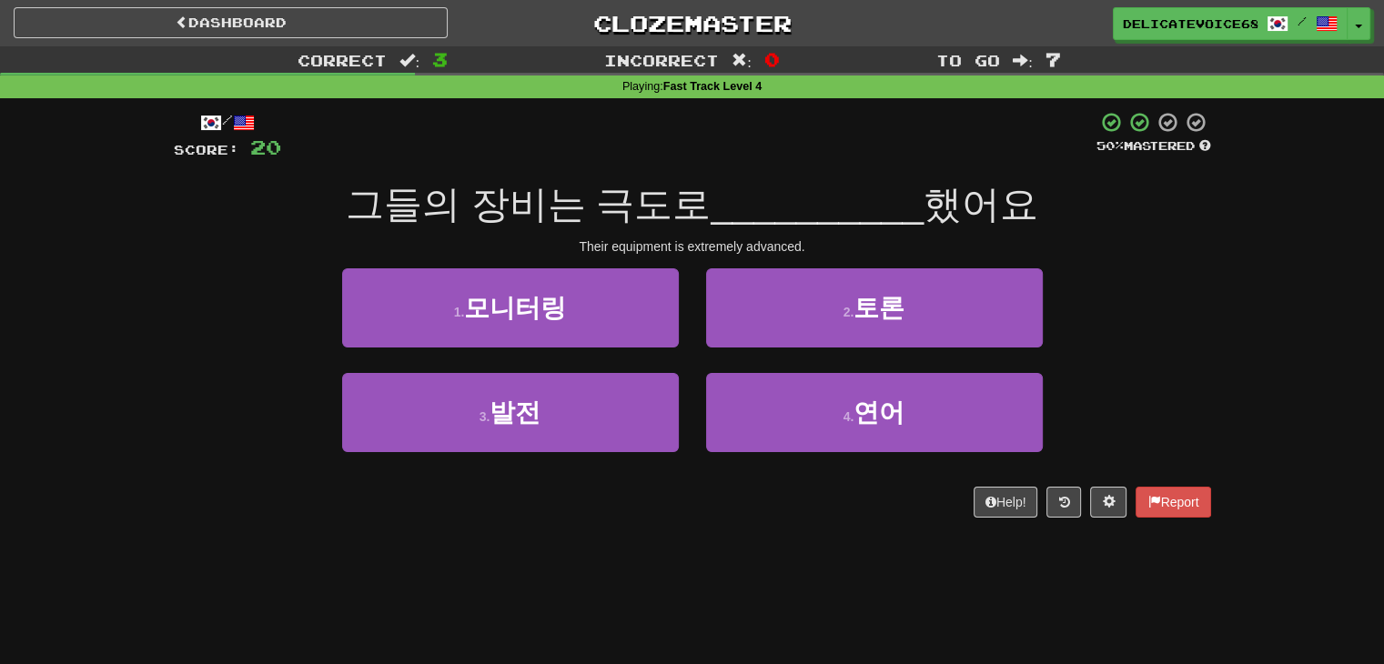
click at [557, 452] on div "3 . 발전" at bounding box center [510, 425] width 364 height 105
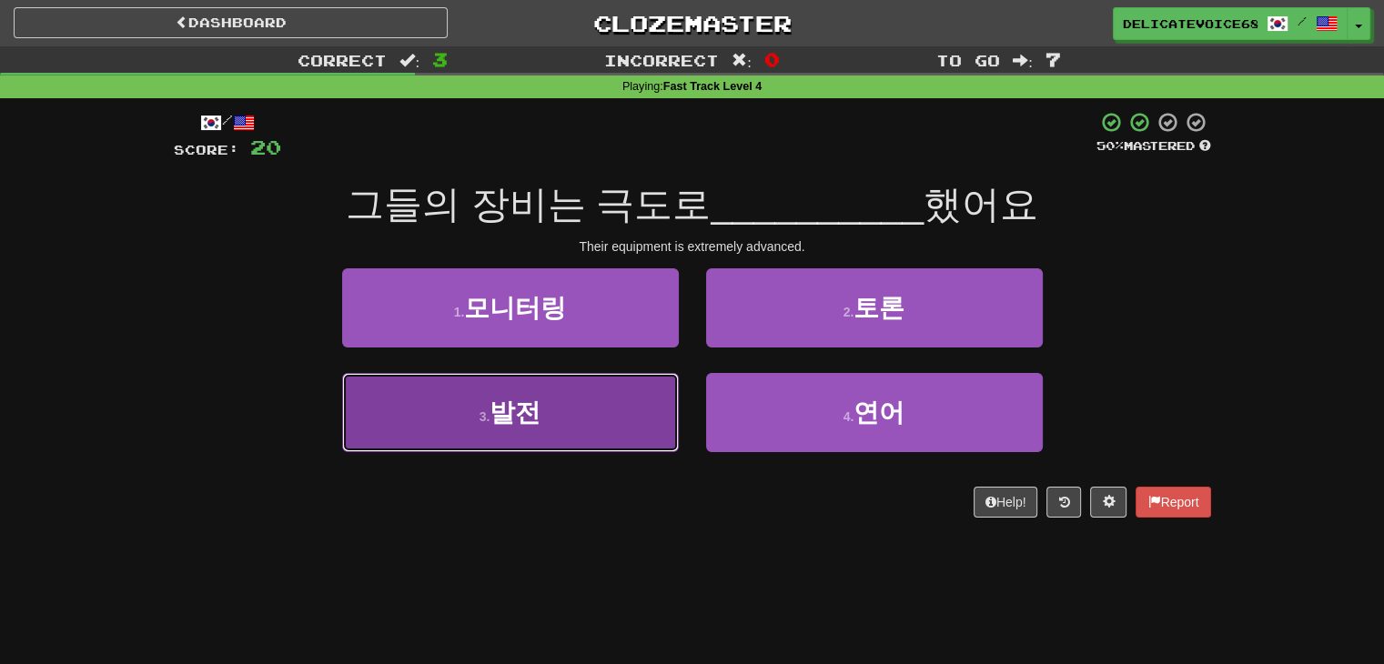
click at [520, 429] on button "3 . 발전" at bounding box center [510, 412] width 337 height 79
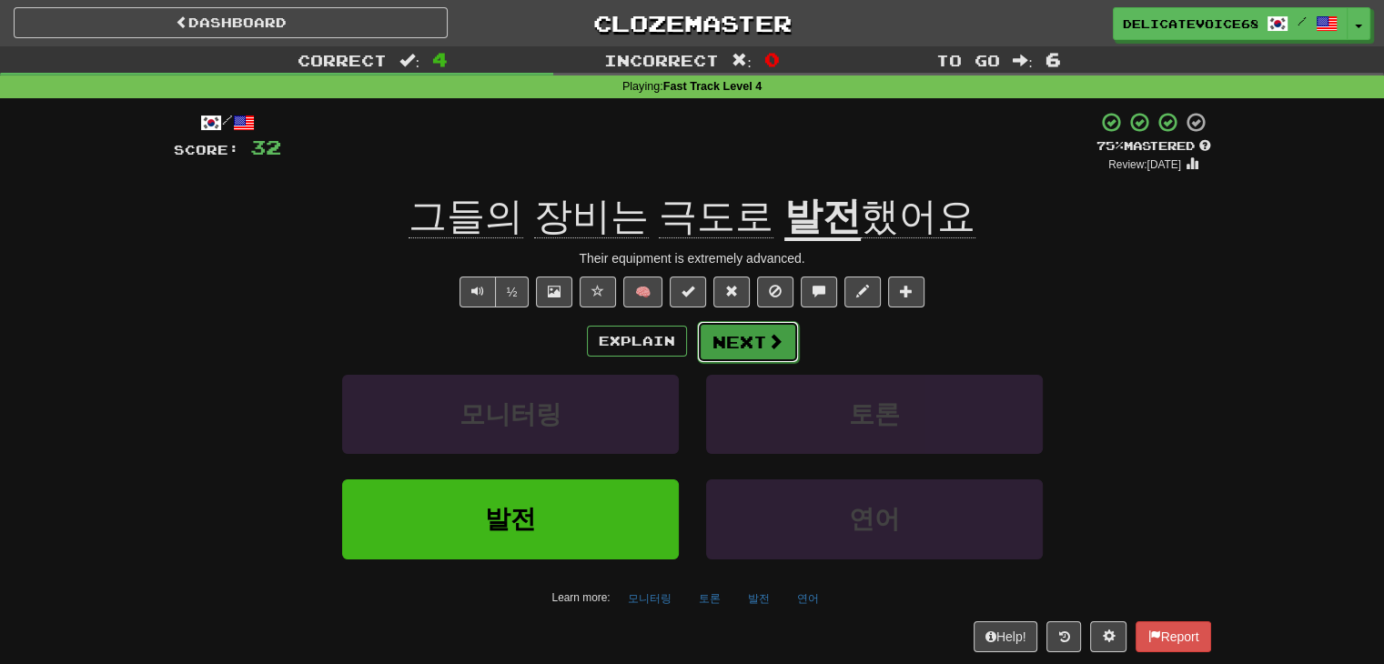
click at [767, 354] on button "Next" at bounding box center [748, 342] width 102 height 42
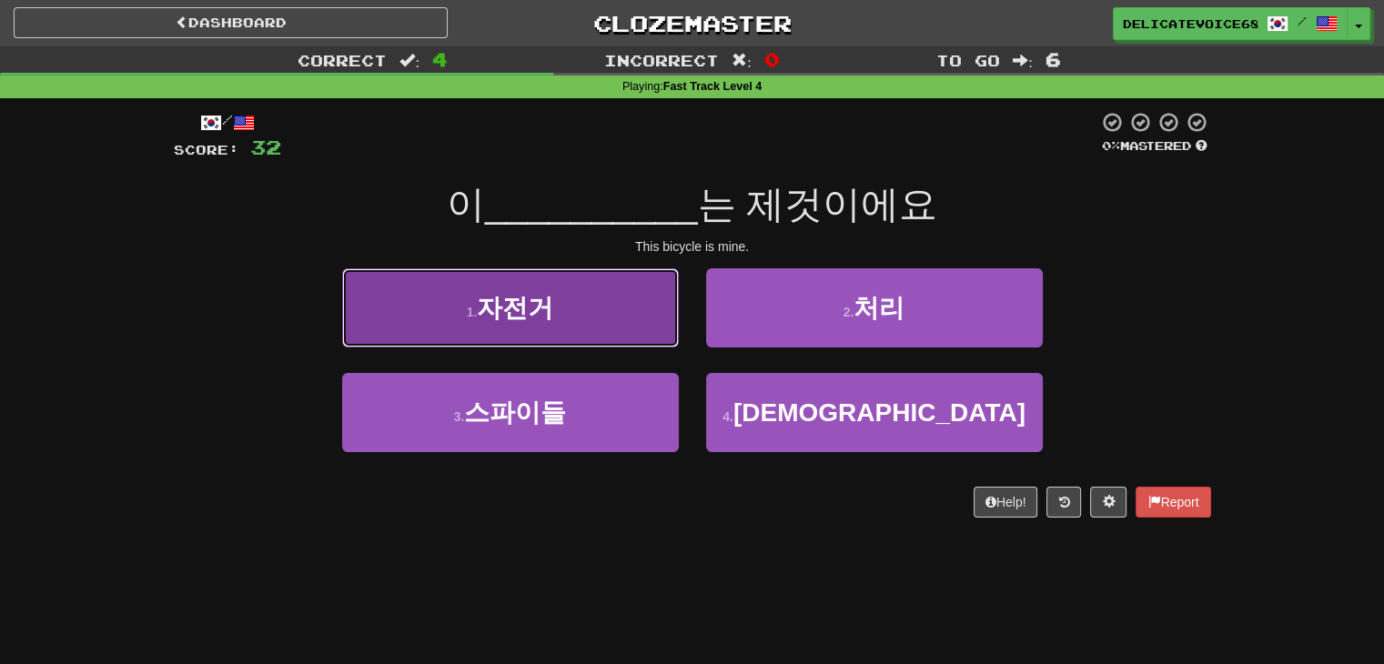
click at [487, 294] on span "자전거" at bounding box center [515, 308] width 76 height 28
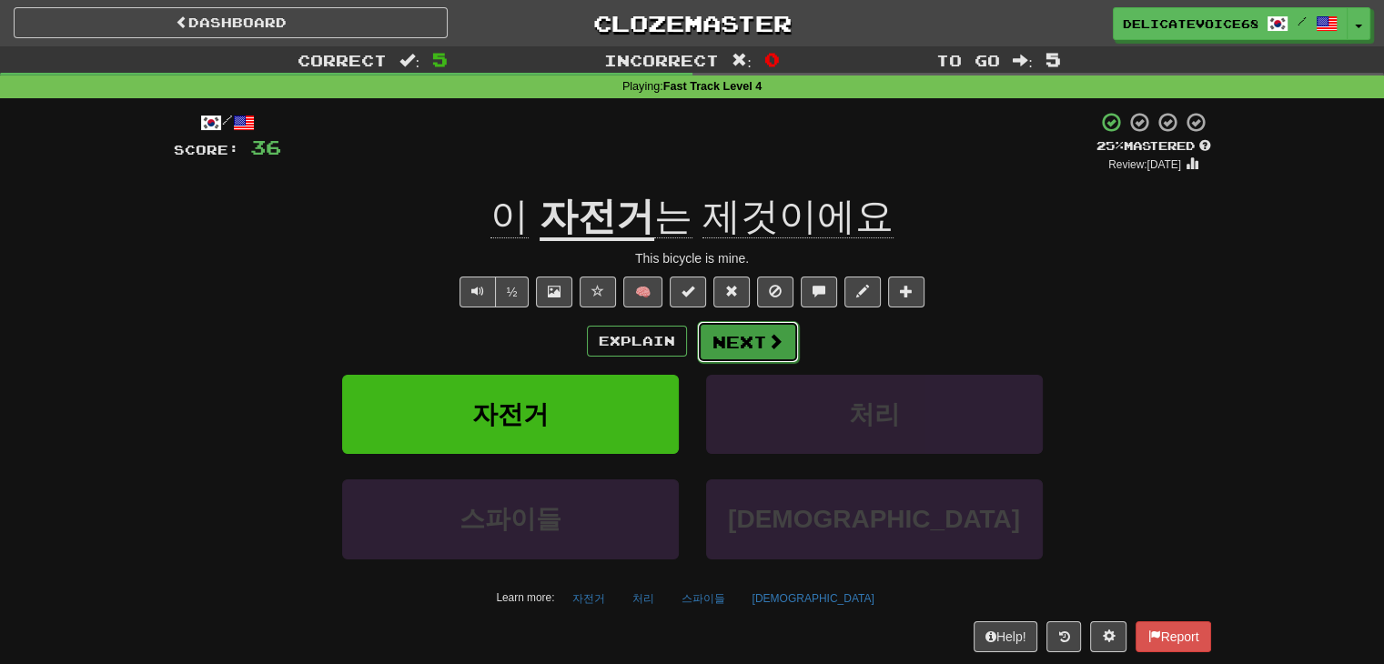
click at [753, 350] on button "Next" at bounding box center [748, 342] width 102 height 42
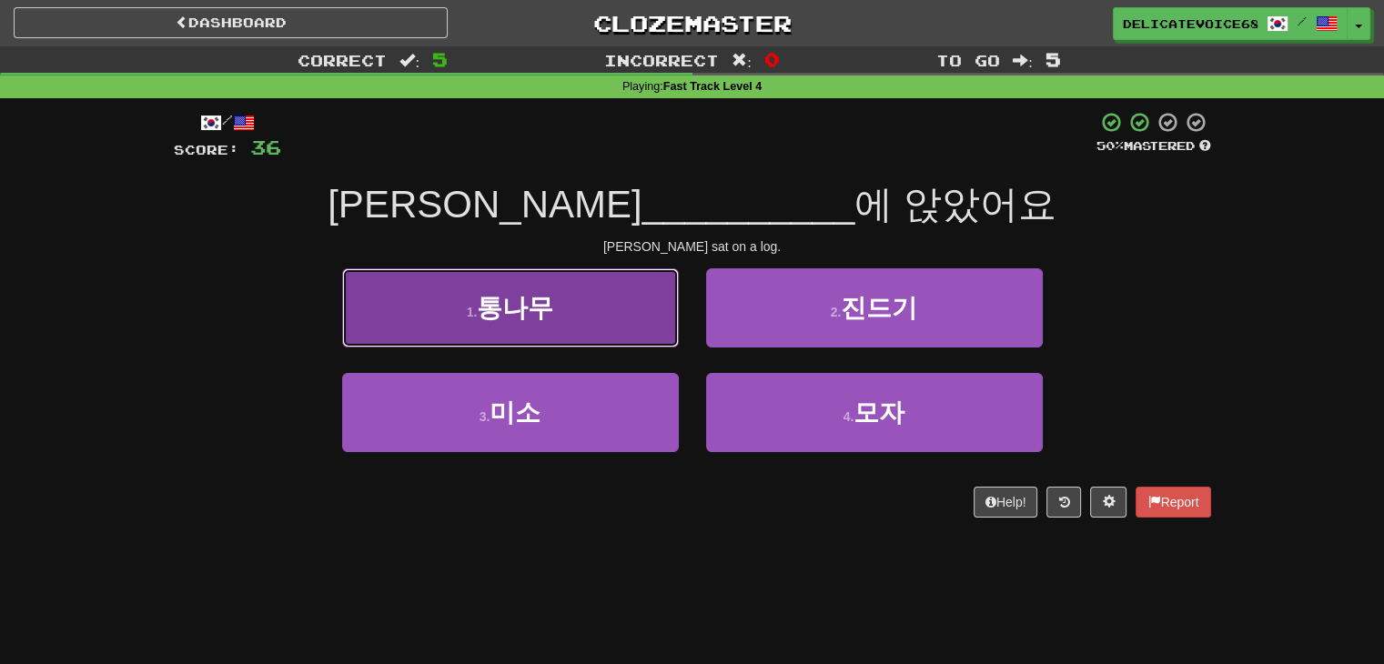
click at [576, 311] on button "1 . 통나무" at bounding box center [510, 307] width 337 height 79
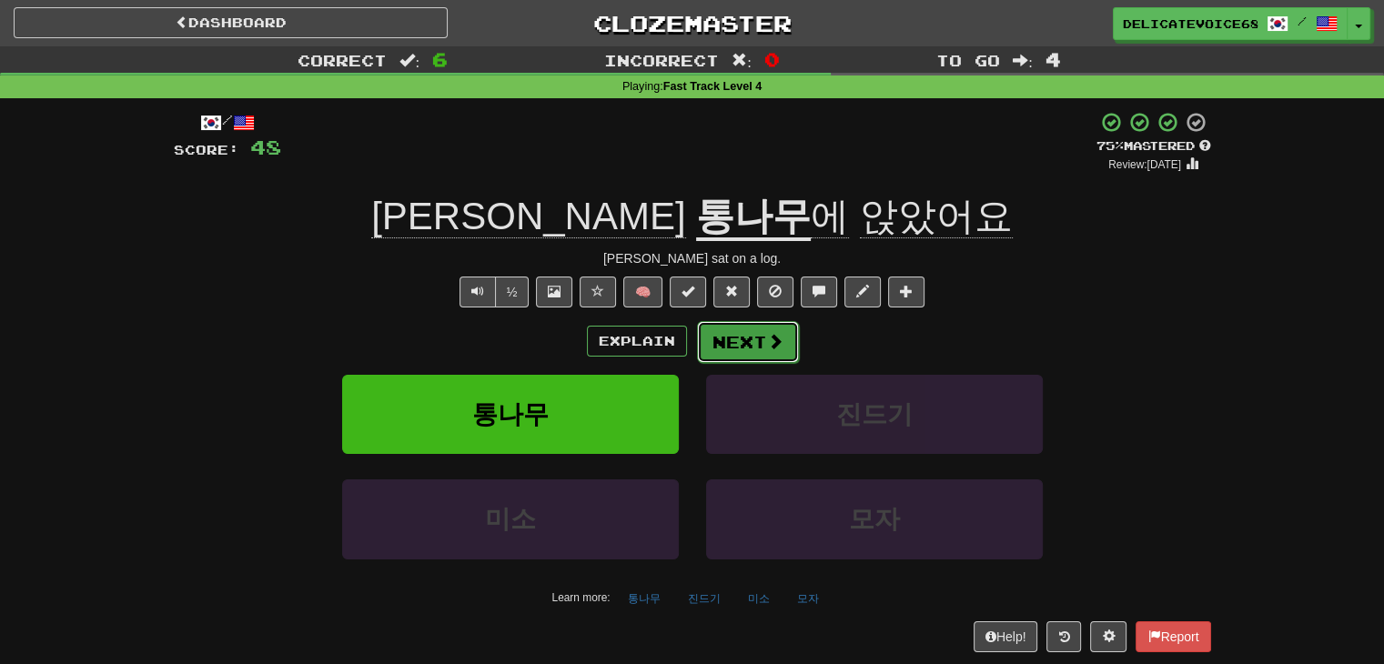
click at [724, 358] on button "Next" at bounding box center [748, 342] width 102 height 42
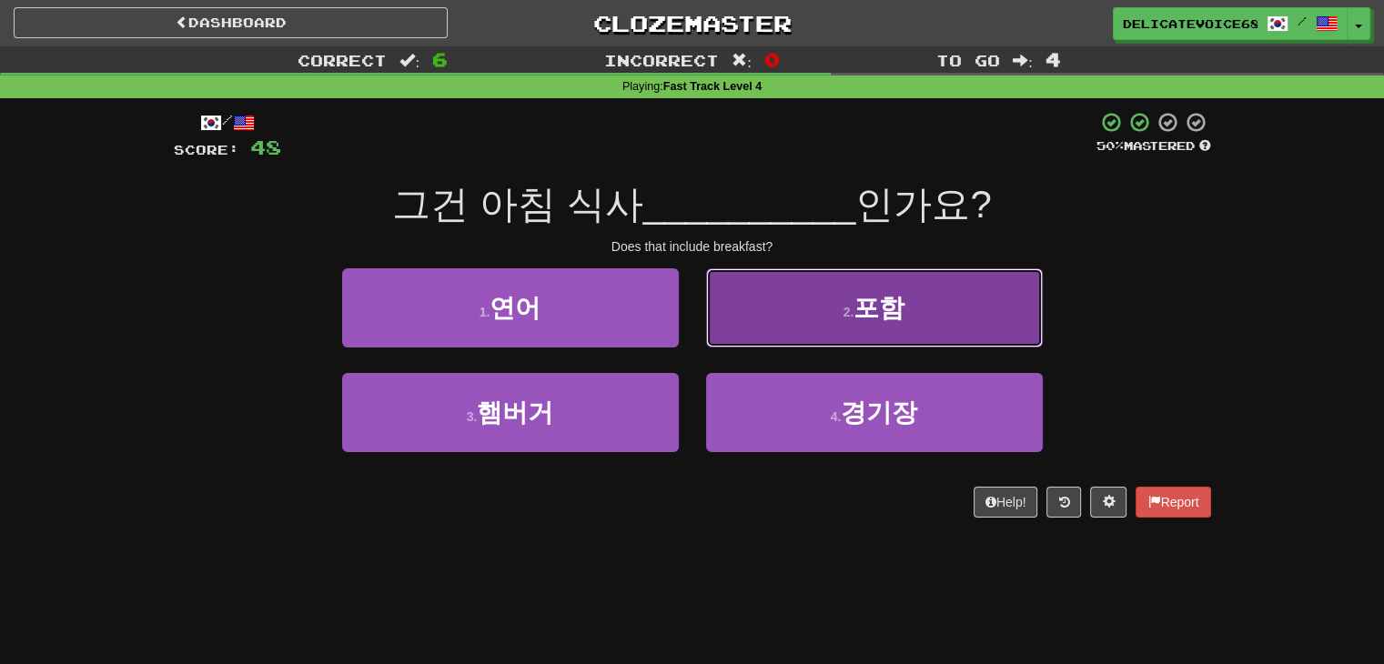
click at [852, 305] on small "2 ." at bounding box center [848, 312] width 11 height 15
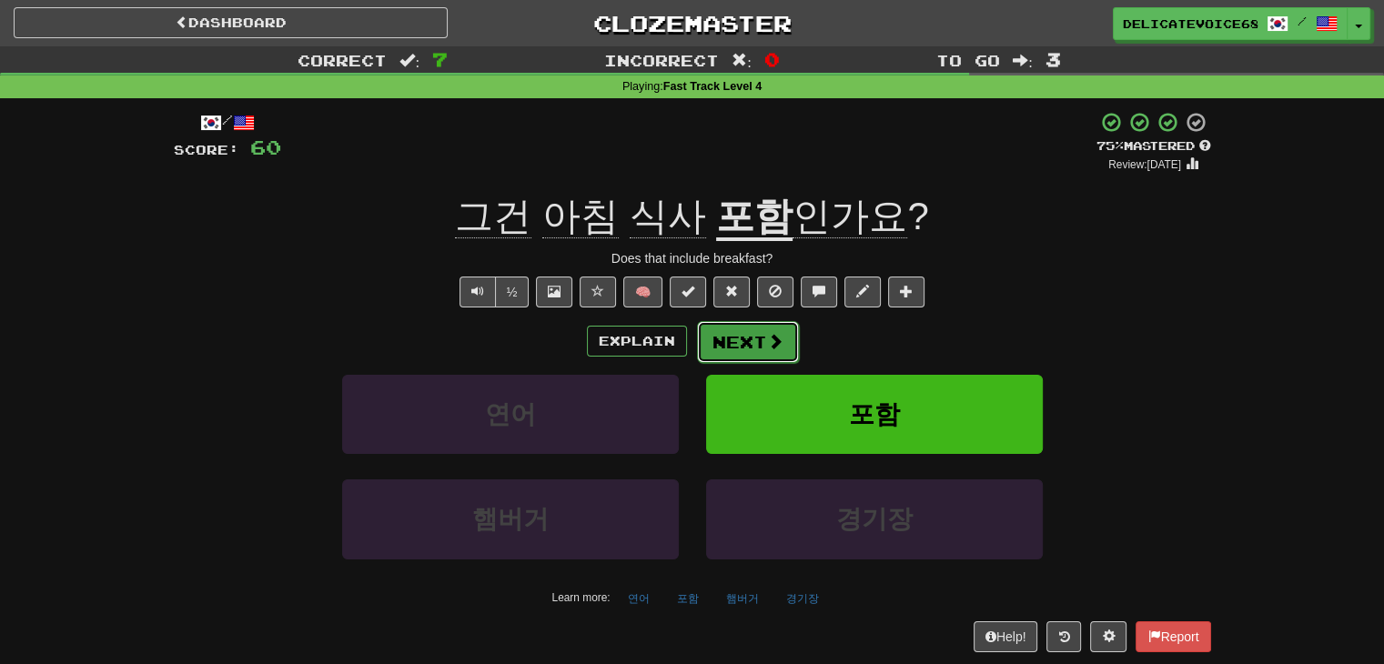
click at [731, 350] on button "Next" at bounding box center [748, 342] width 102 height 42
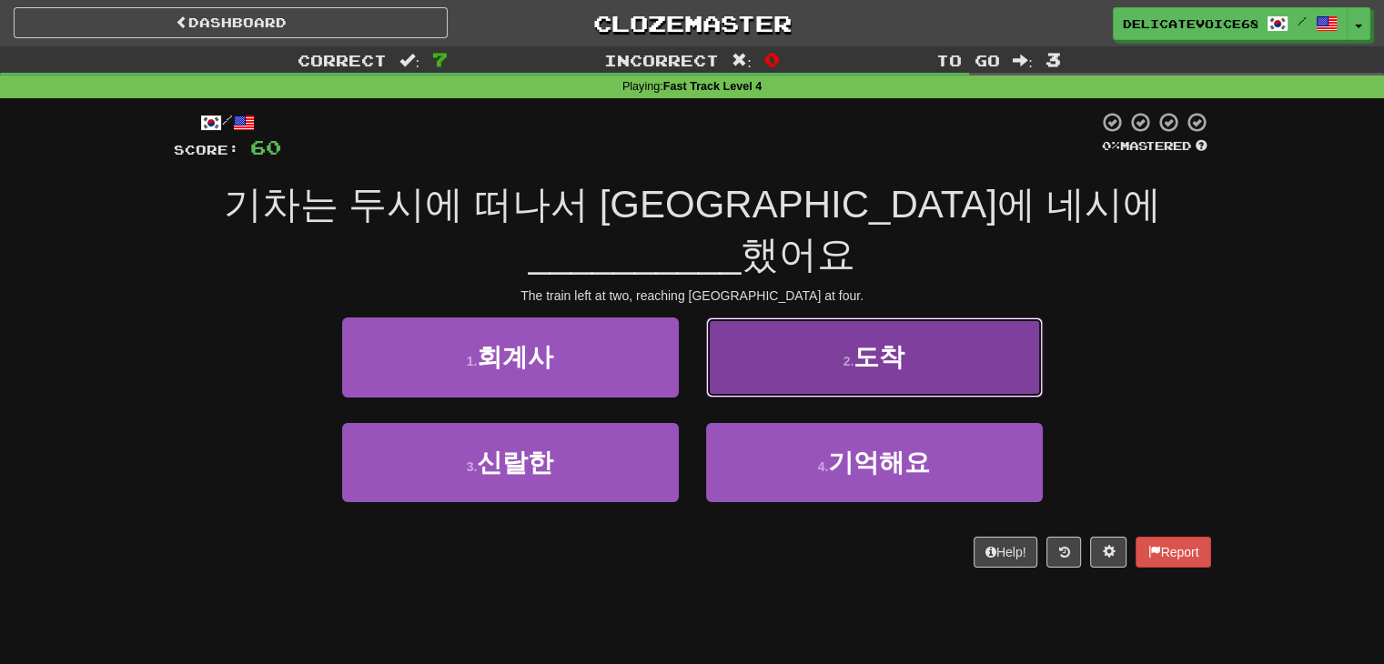
click at [895, 327] on button "2 . 도착" at bounding box center [874, 357] width 337 height 79
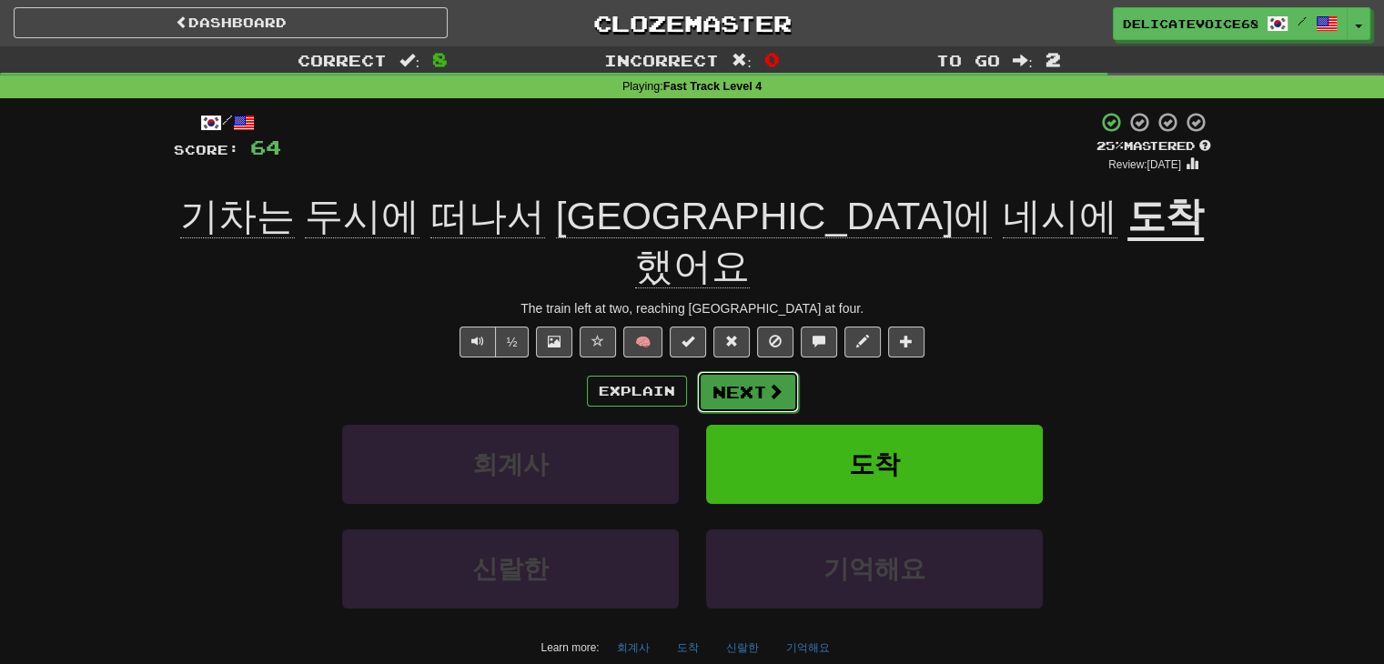
click at [736, 371] on button "Next" at bounding box center [748, 392] width 102 height 42
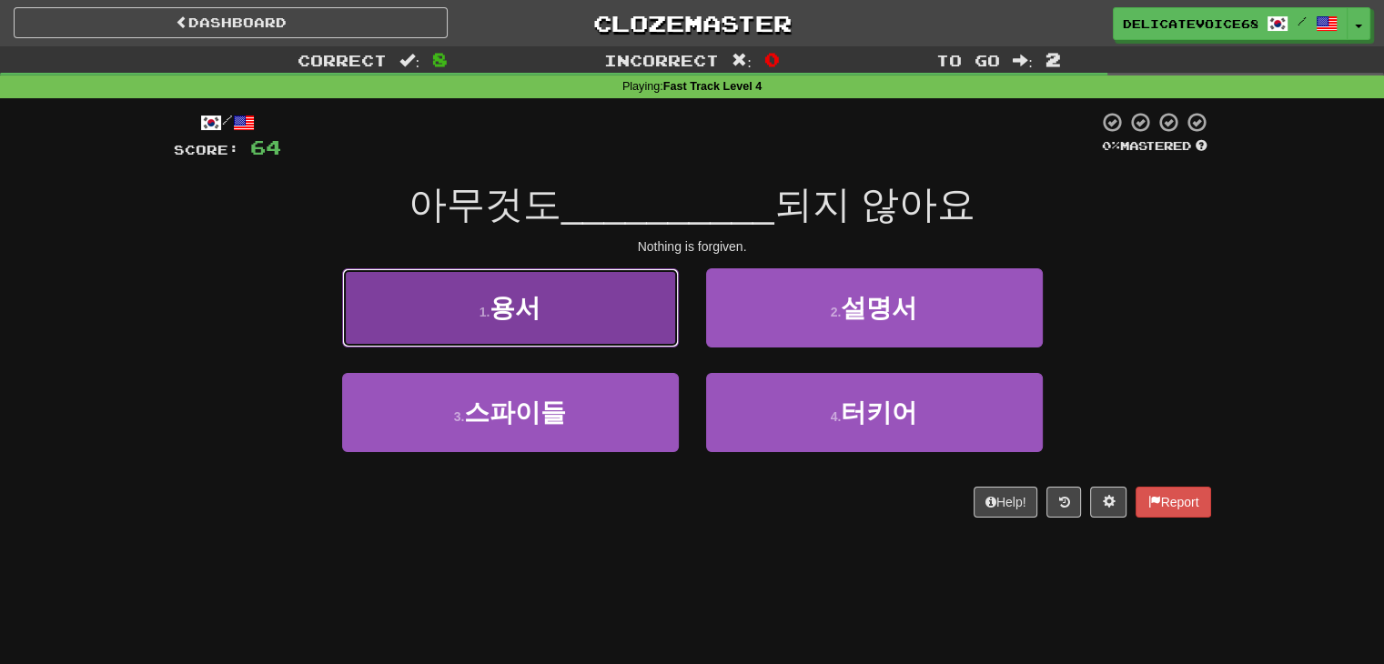
click at [482, 320] on button "1 . 용서" at bounding box center [510, 307] width 337 height 79
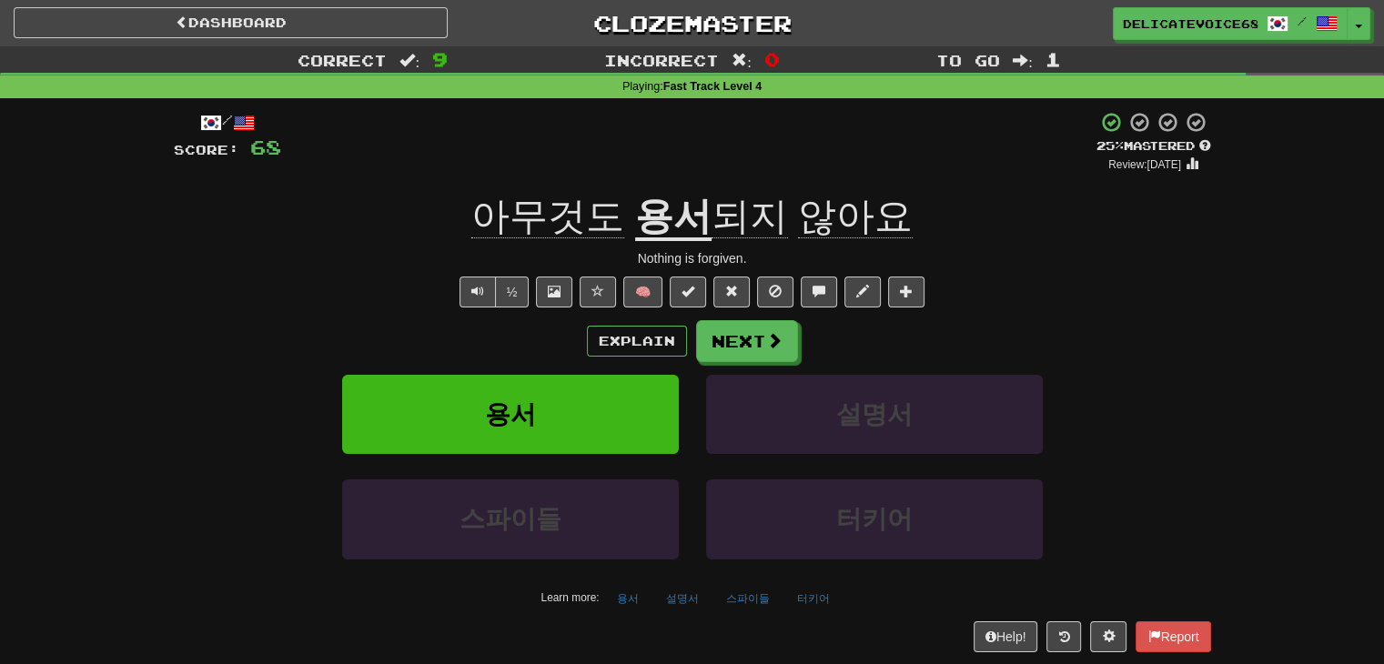
click at [735, 365] on div "Explain Next 용서 설명서 스파이들 터키어 Learn more: 용서 설명서 스파이들 터키어" at bounding box center [692, 466] width 1037 height 292
click at [741, 352] on button "Next" at bounding box center [748, 342] width 102 height 42
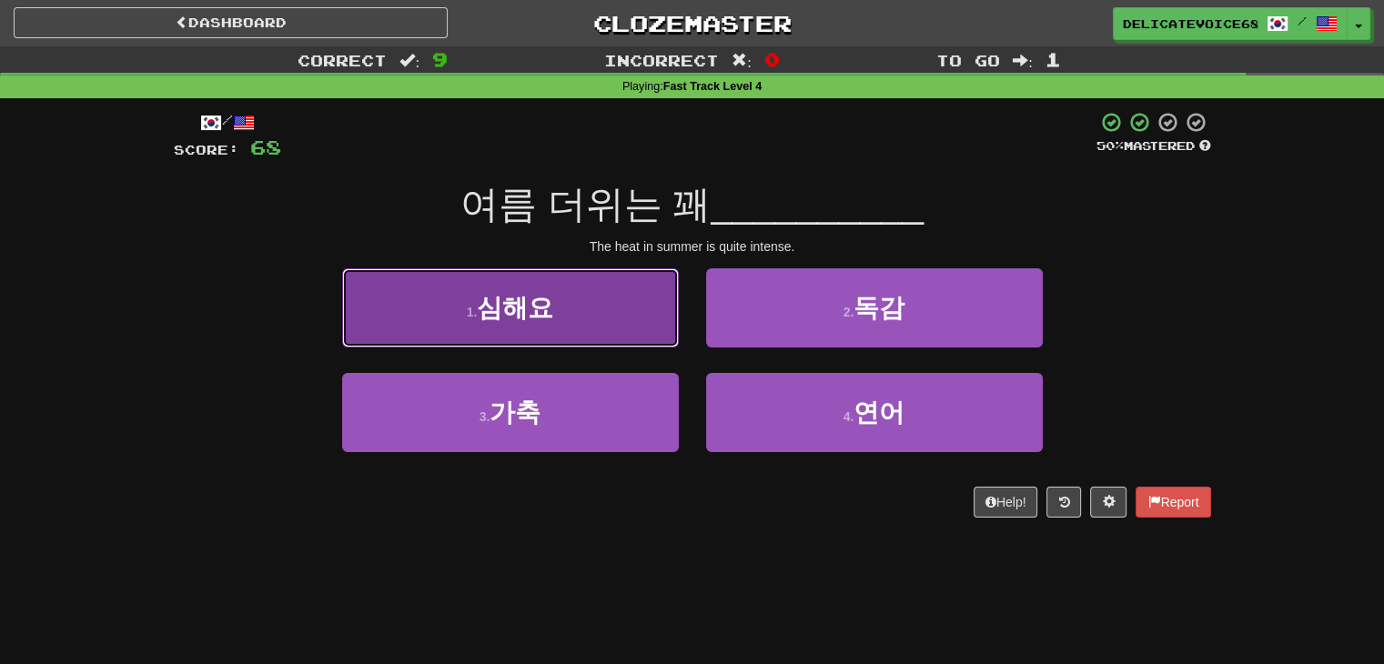
click at [374, 342] on button "1 . 심해요" at bounding box center [510, 307] width 337 height 79
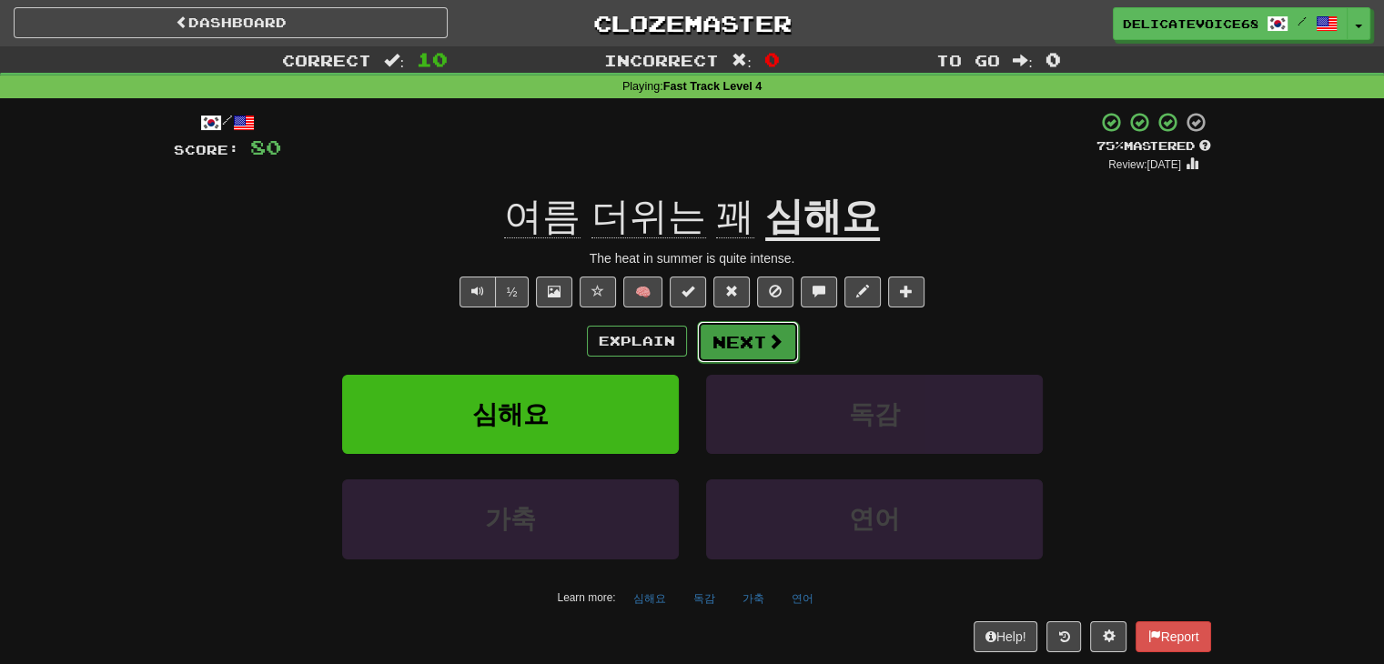
click at [739, 343] on button "Next" at bounding box center [748, 342] width 102 height 42
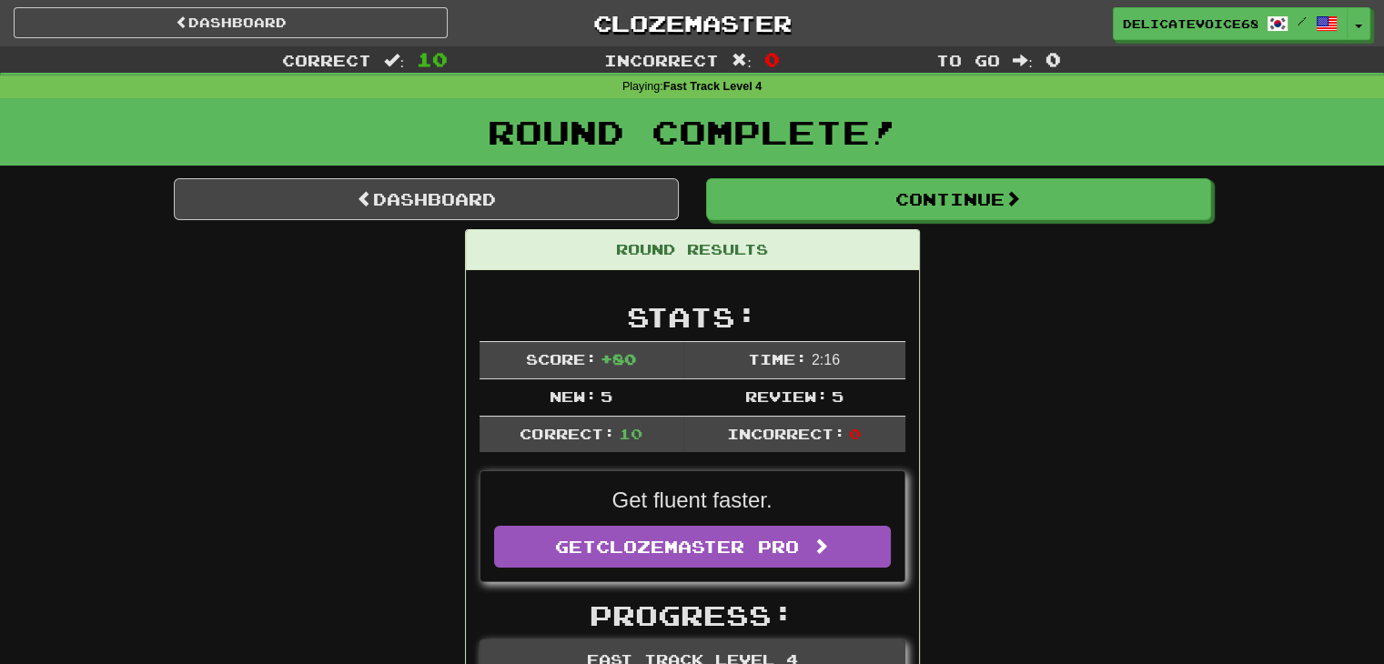
click at [852, 245] on div "Round Results" at bounding box center [692, 250] width 453 height 40
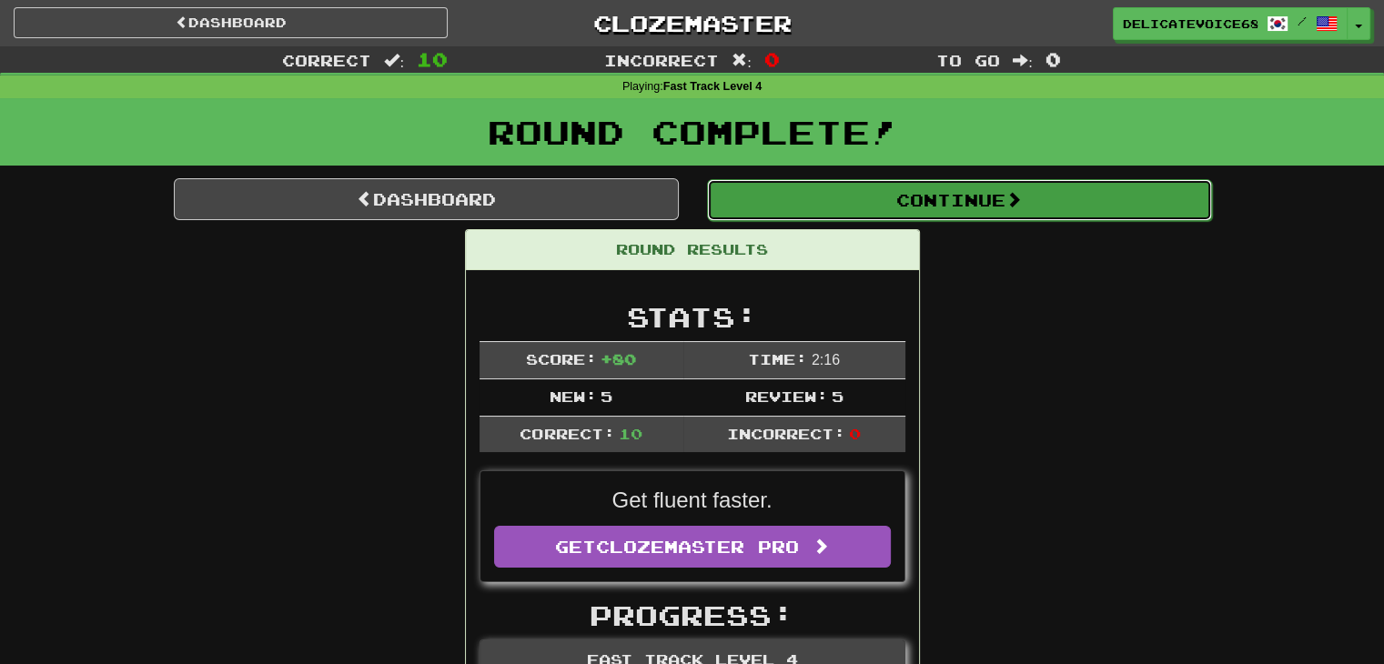
click at [887, 207] on button "Continue" at bounding box center [959, 200] width 505 height 42
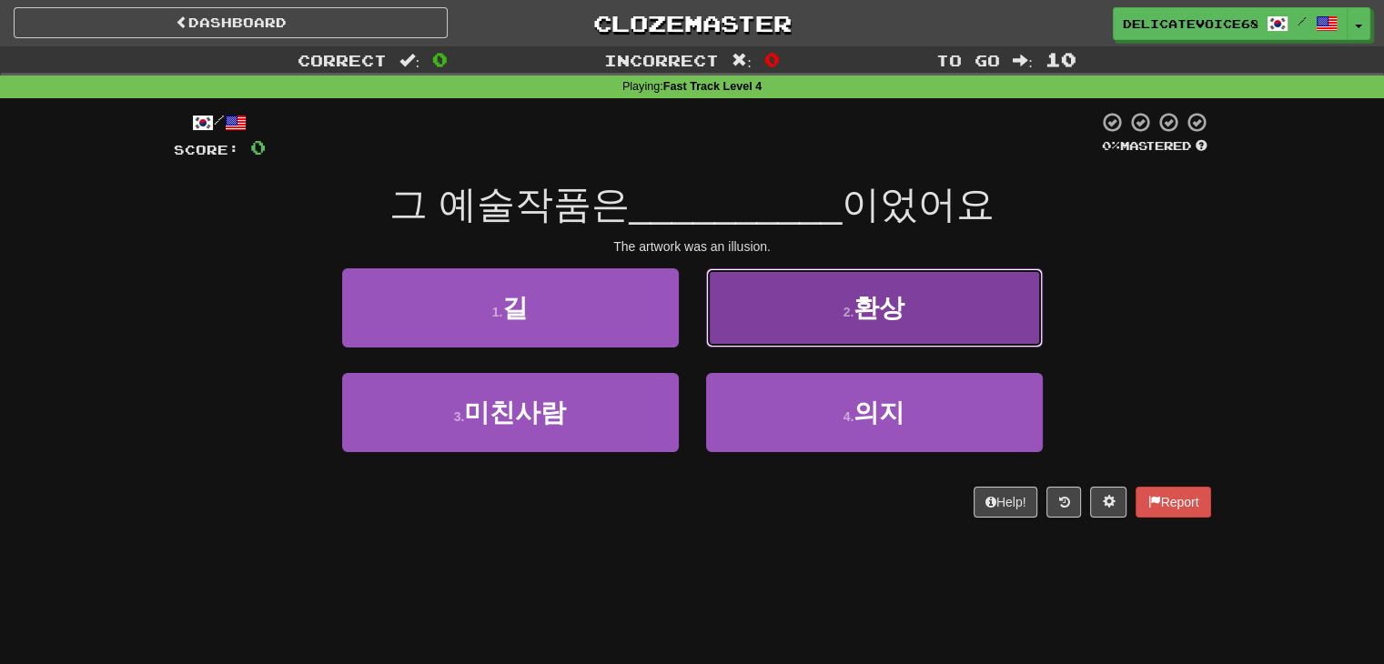
click at [922, 303] on button "2 . 환상" at bounding box center [874, 307] width 337 height 79
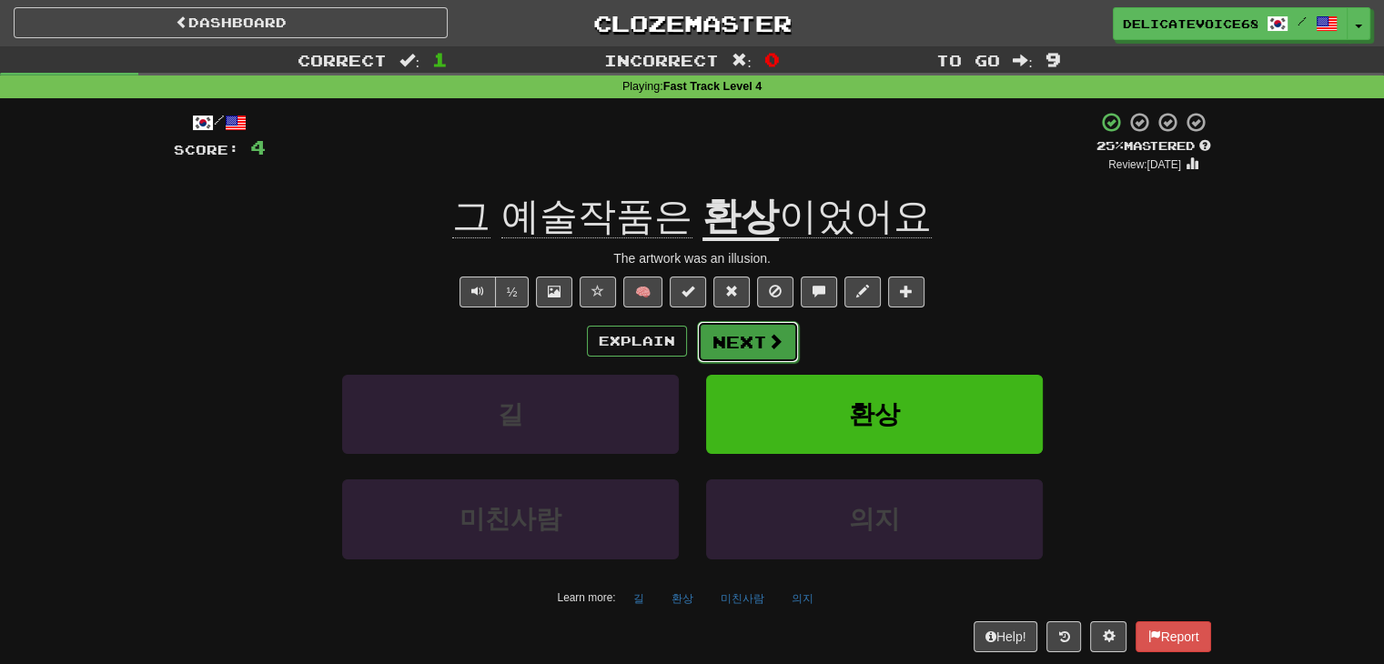
click at [746, 327] on button "Next" at bounding box center [748, 342] width 102 height 42
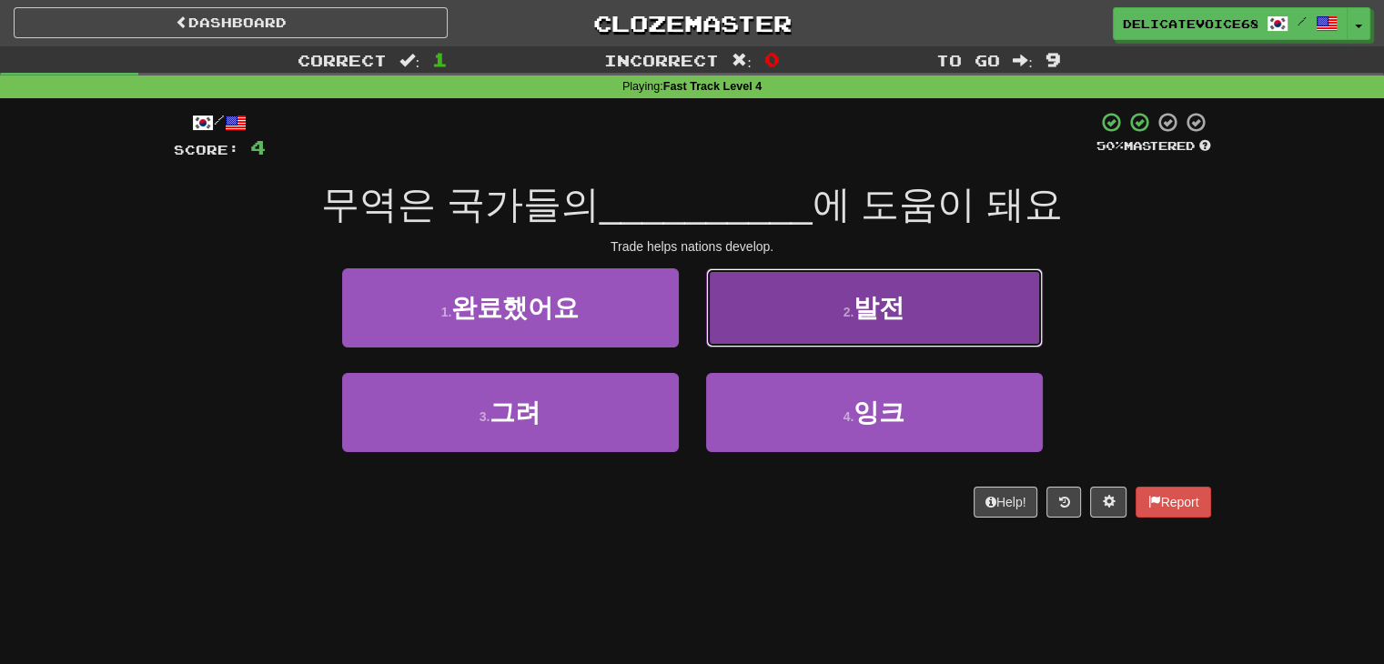
click at [920, 318] on button "2 . 발전" at bounding box center [874, 307] width 337 height 79
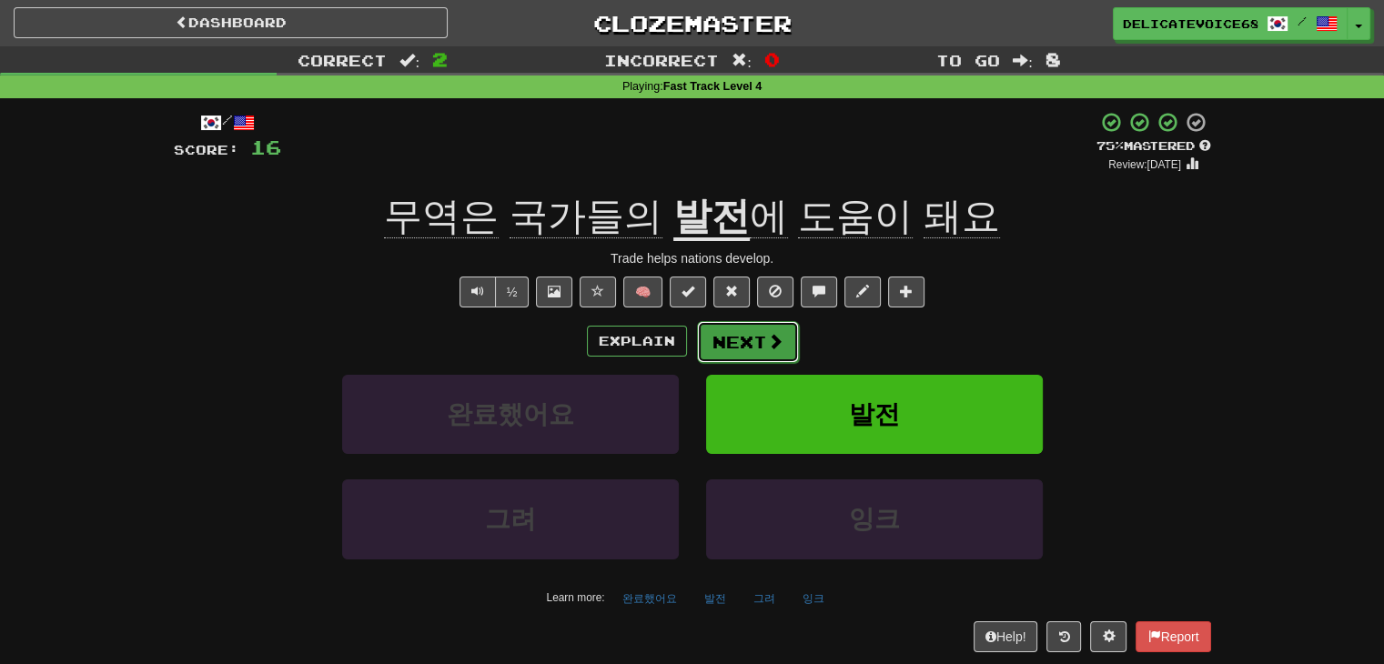
click at [728, 347] on button "Next" at bounding box center [748, 342] width 102 height 42
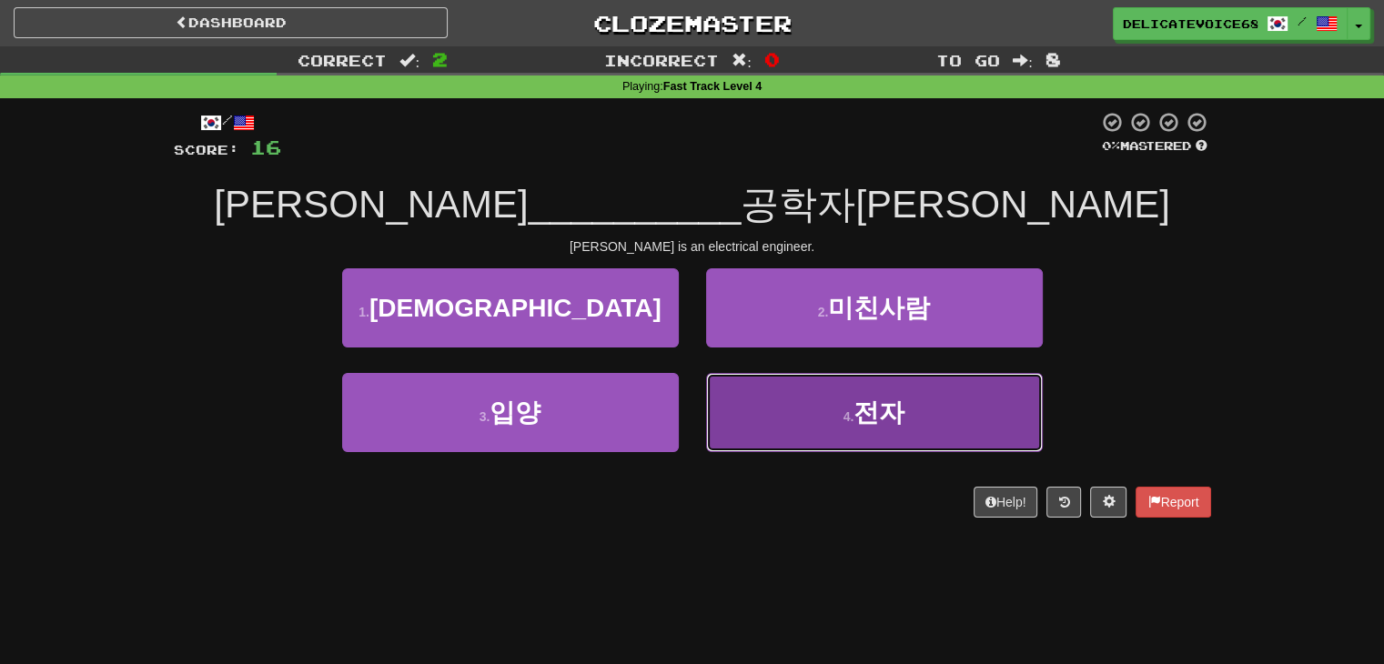
click at [1003, 432] on button "4 . 전자" at bounding box center [874, 412] width 337 height 79
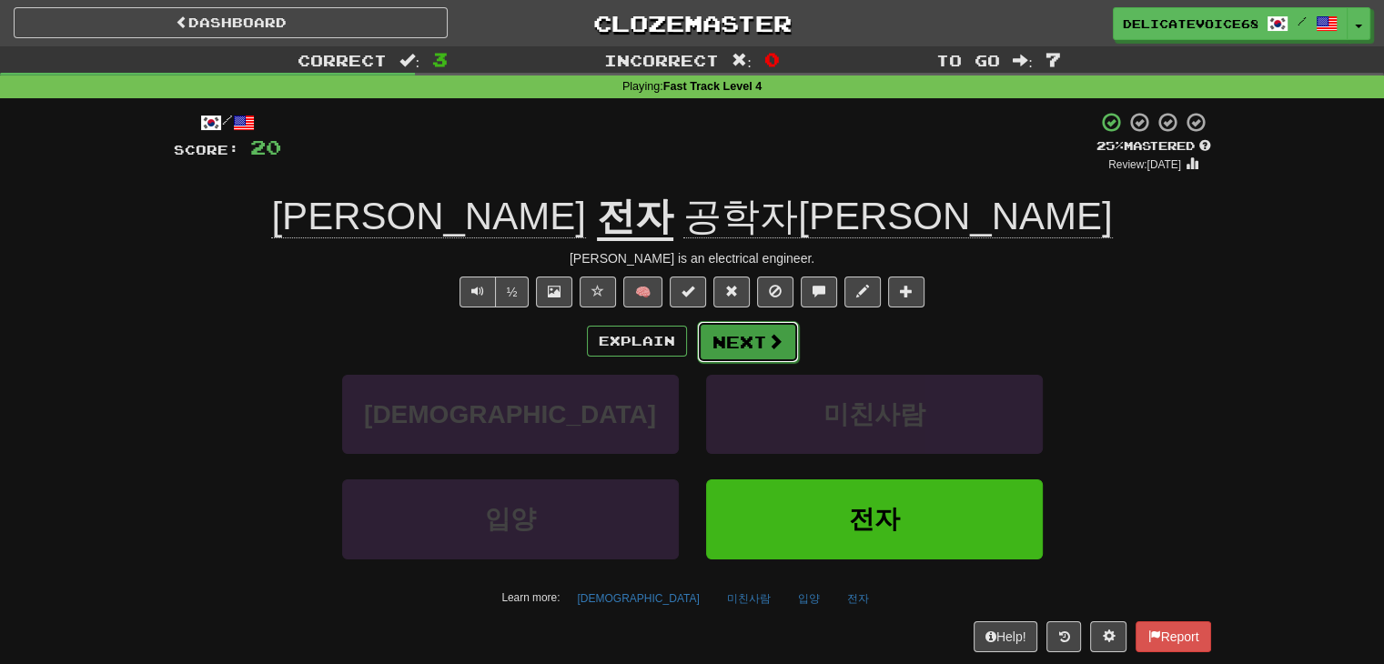
click at [744, 348] on button "Next" at bounding box center [748, 342] width 102 height 42
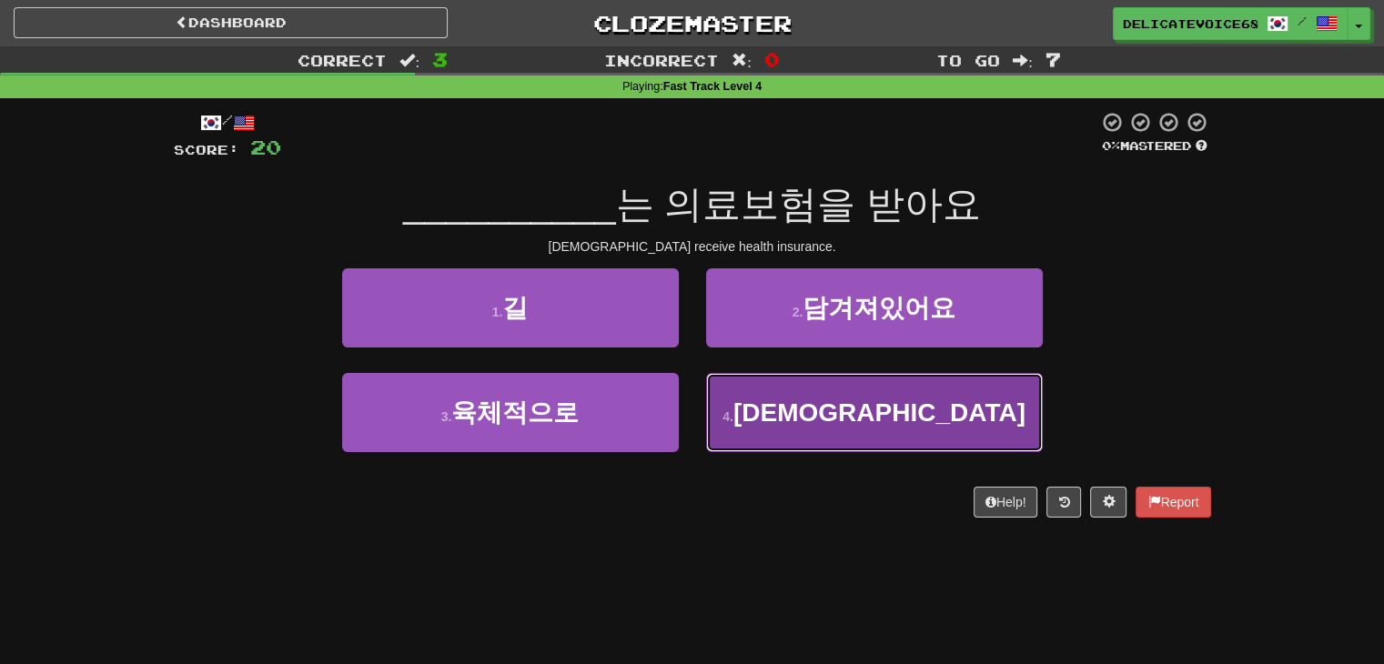
click at [852, 412] on span "성직자" at bounding box center [879, 412] width 292 height 28
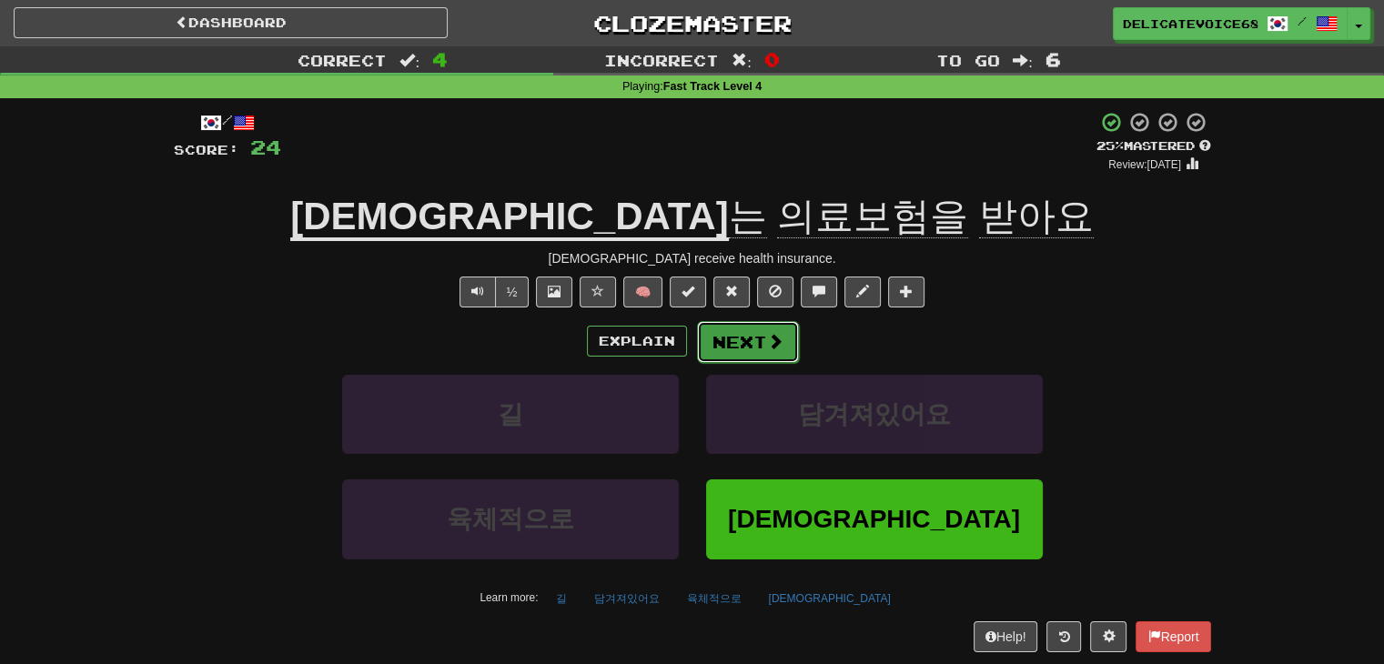
click at [777, 338] on span at bounding box center [775, 341] width 16 height 16
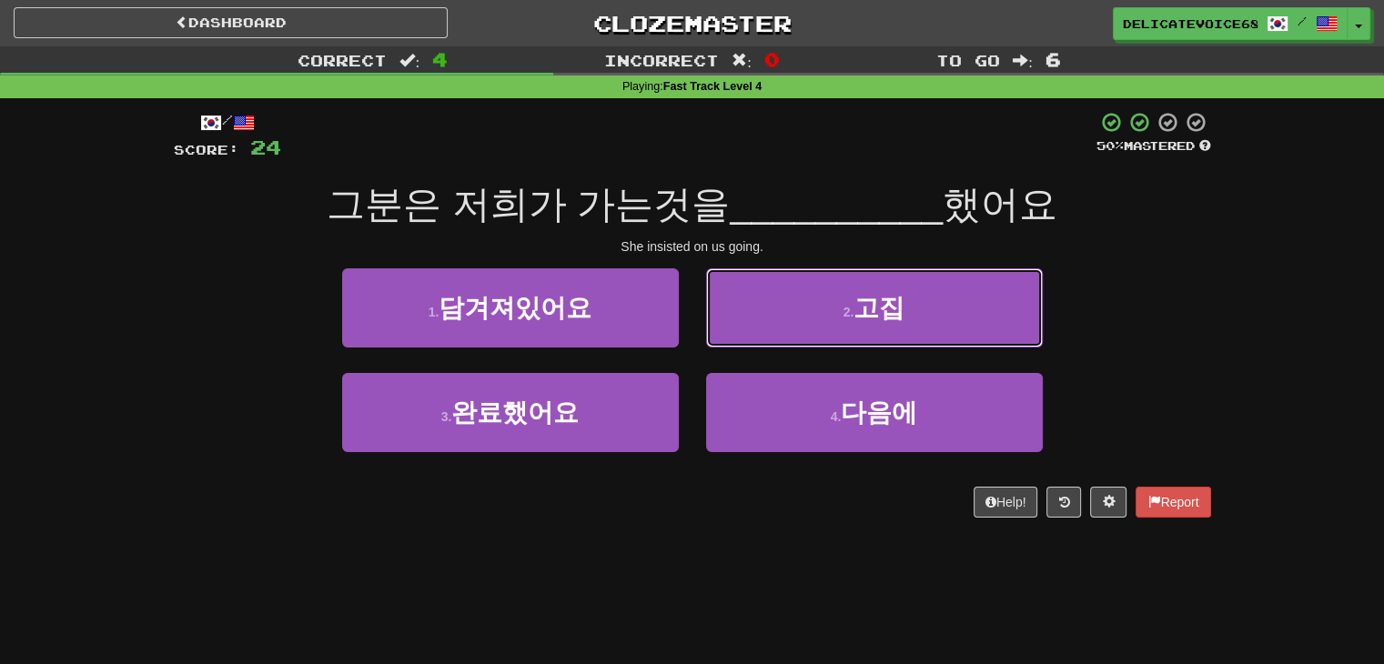
click at [777, 338] on button "2 . 고집" at bounding box center [874, 307] width 337 height 79
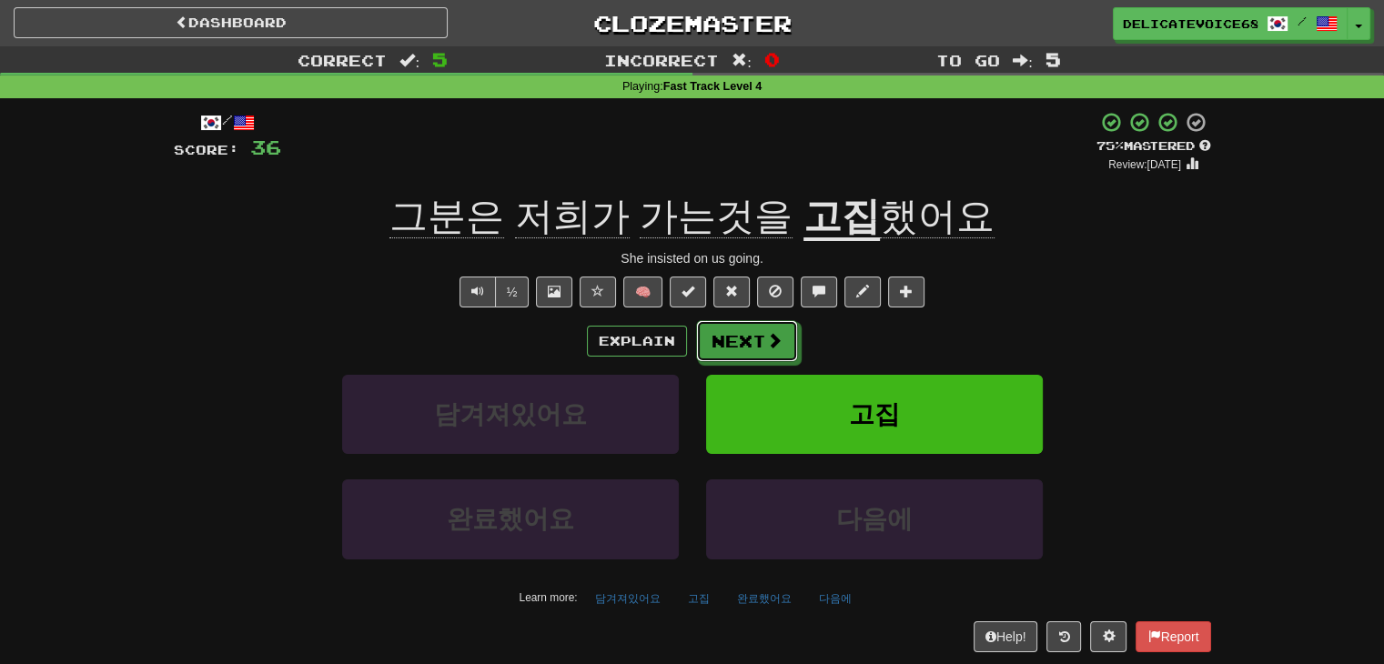
click at [777, 338] on span at bounding box center [774, 340] width 16 height 16
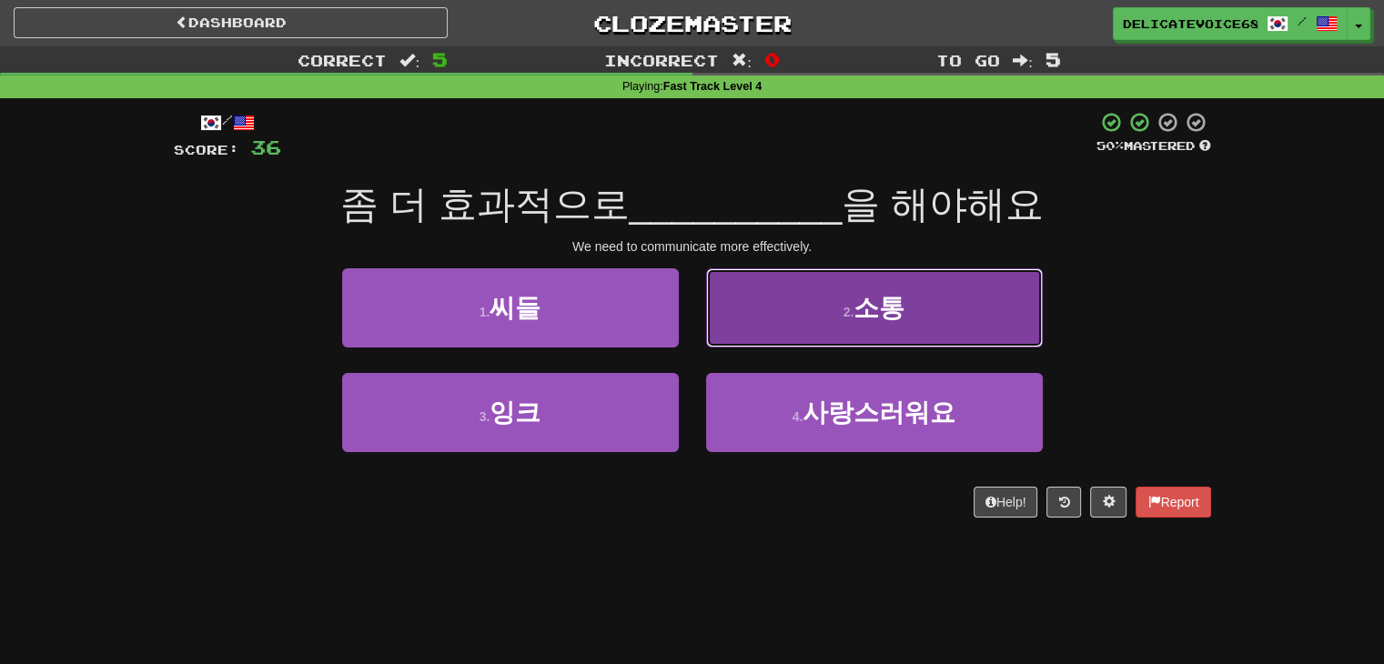
click at [777, 338] on button "2 . 소통" at bounding box center [874, 307] width 337 height 79
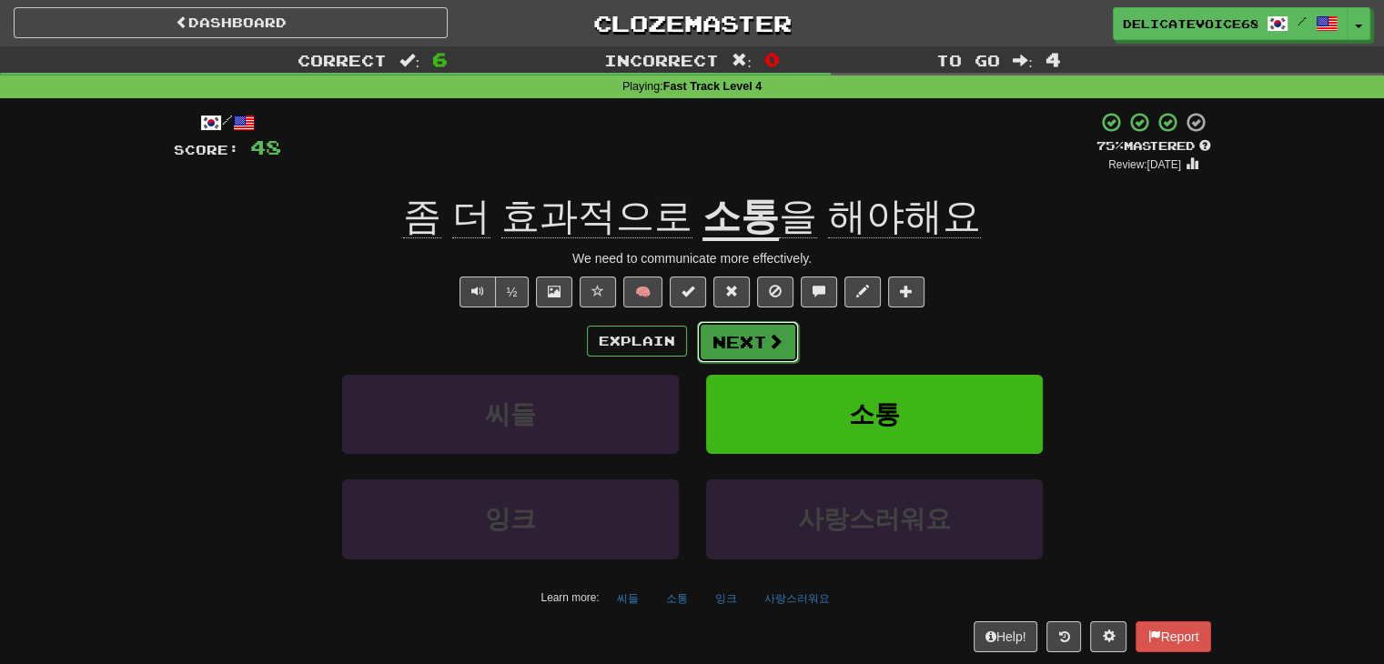
click at [777, 339] on span at bounding box center [775, 341] width 16 height 16
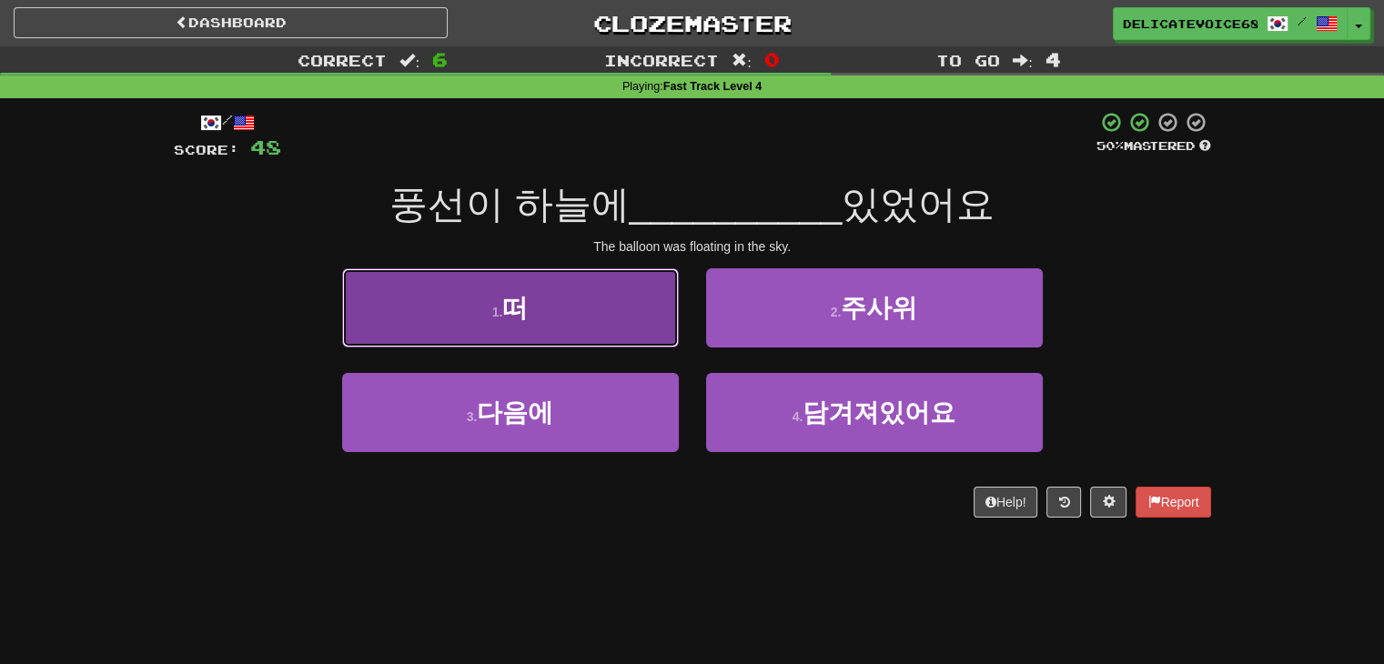
click at [456, 313] on button "1 . 떠" at bounding box center [510, 307] width 337 height 79
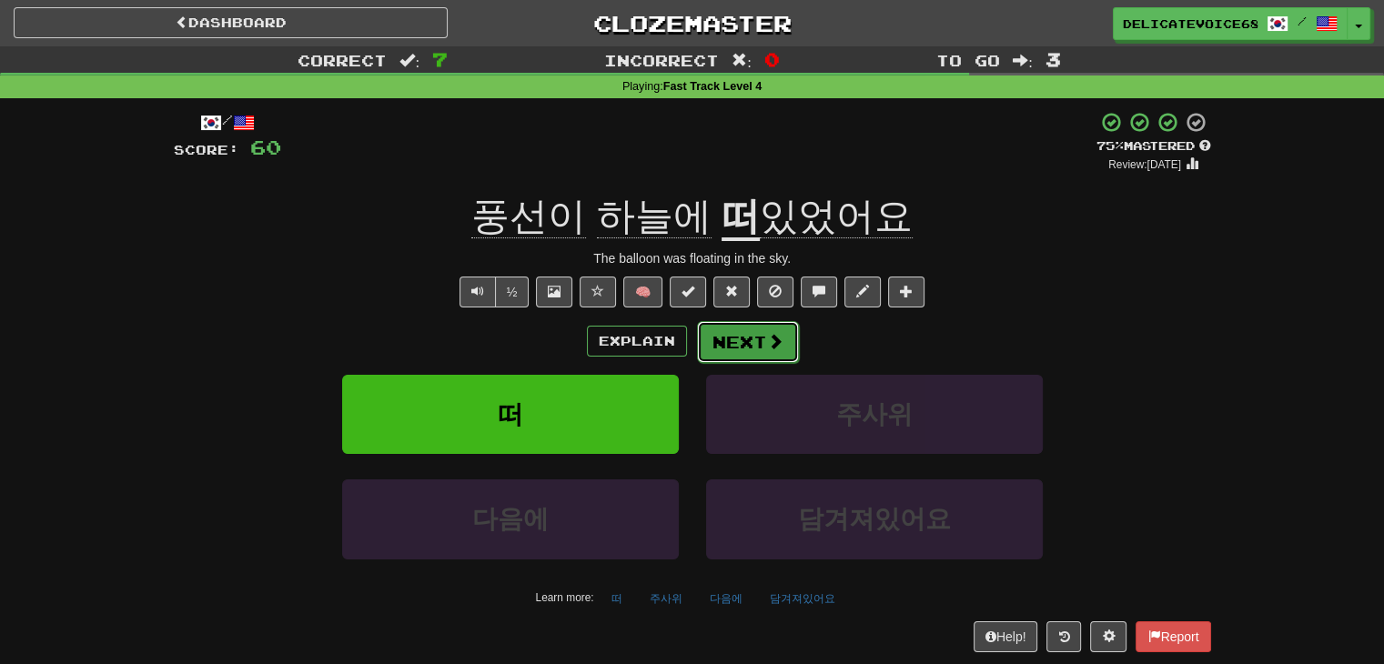
click at [707, 343] on button "Next" at bounding box center [748, 342] width 102 height 42
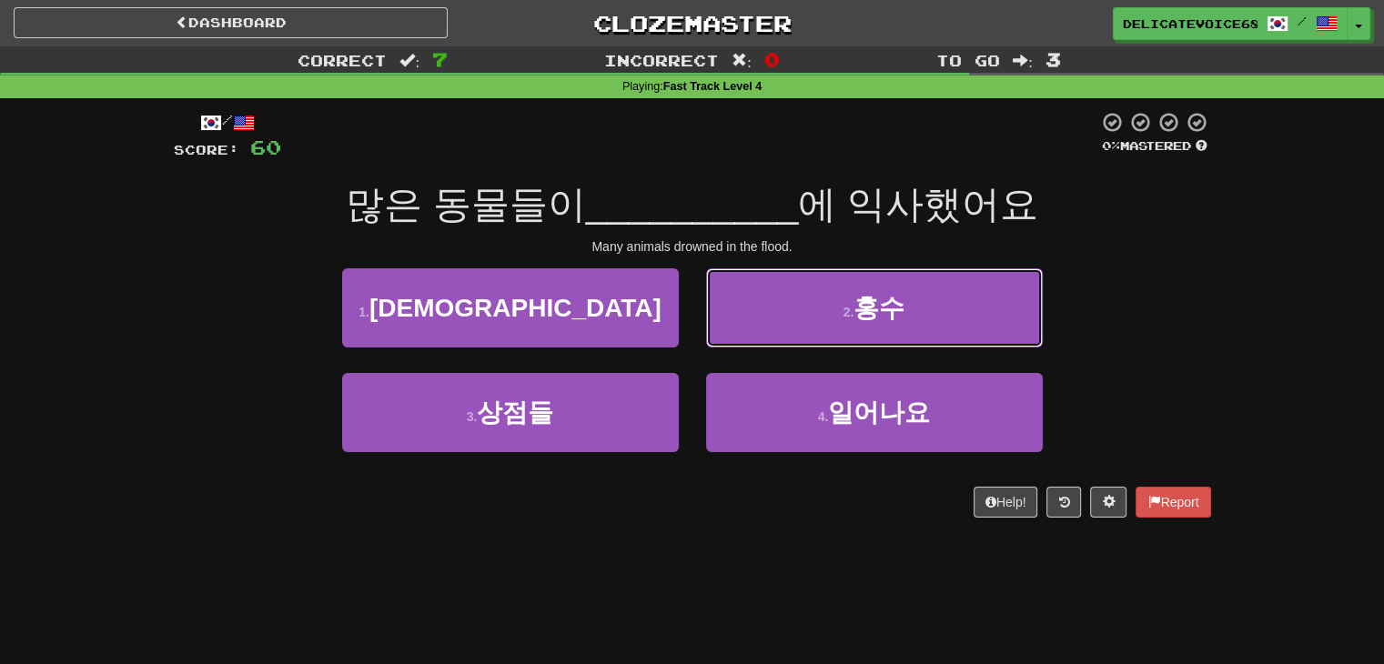
click at [827, 347] on button "2 . 홍수" at bounding box center [874, 307] width 337 height 79
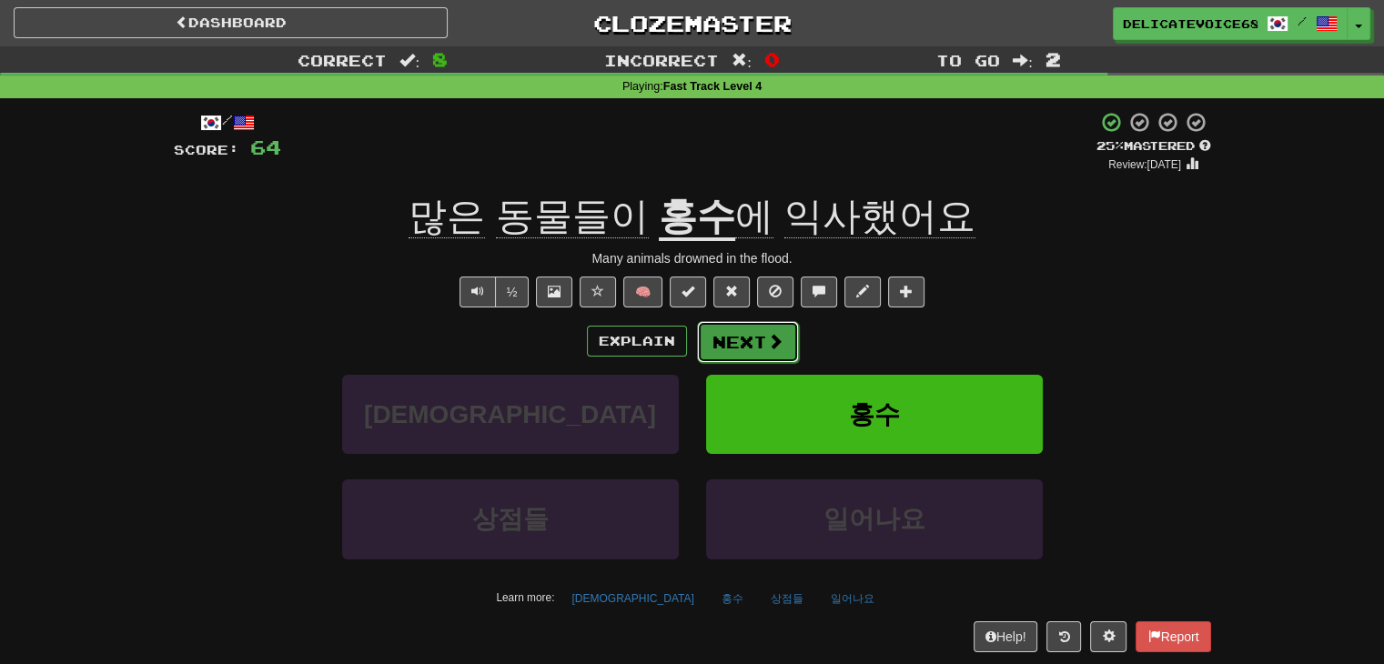
click at [772, 347] on span at bounding box center [775, 341] width 16 height 16
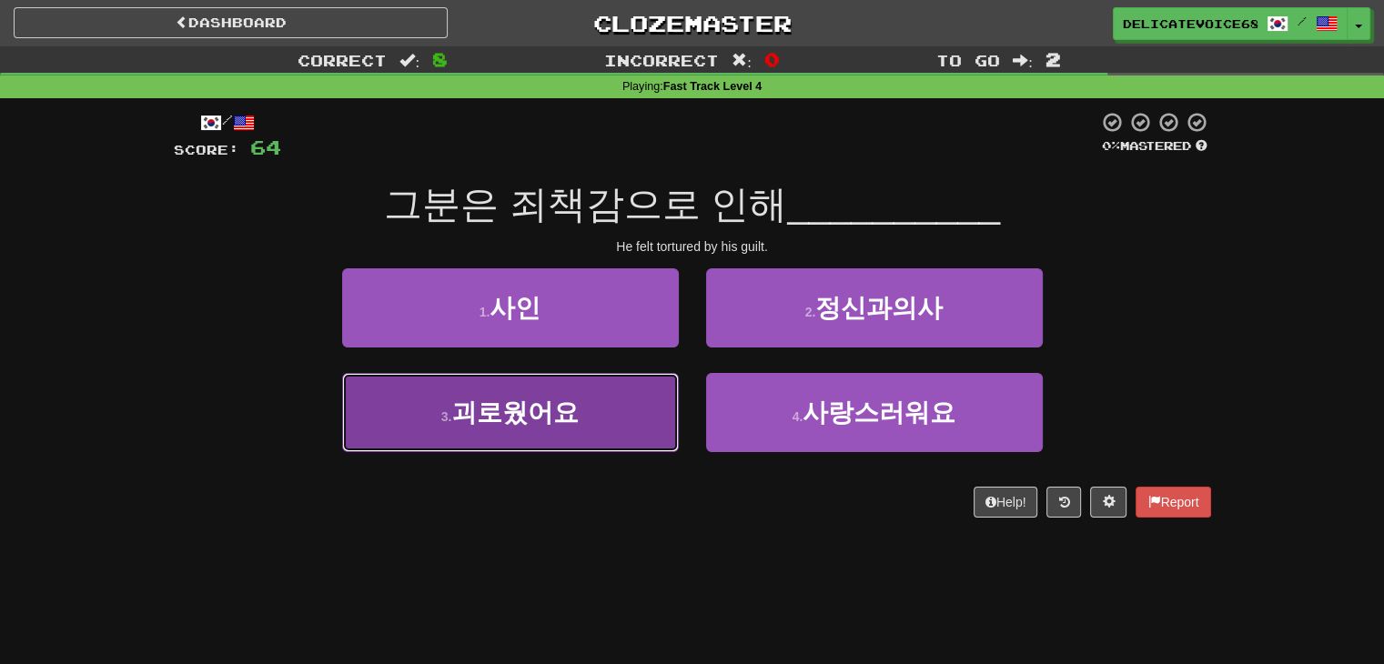
click at [465, 423] on span "괴로웠어요" at bounding box center [514, 412] width 127 height 28
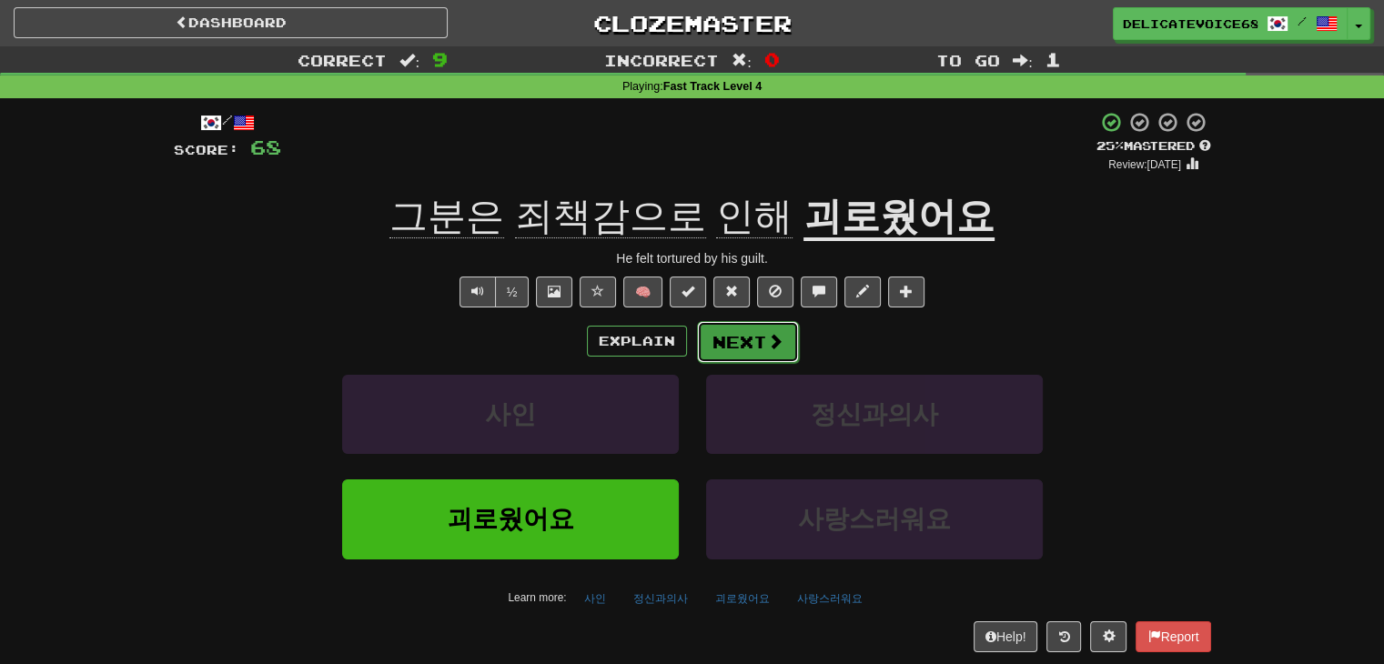
click at [724, 342] on button "Next" at bounding box center [748, 342] width 102 height 42
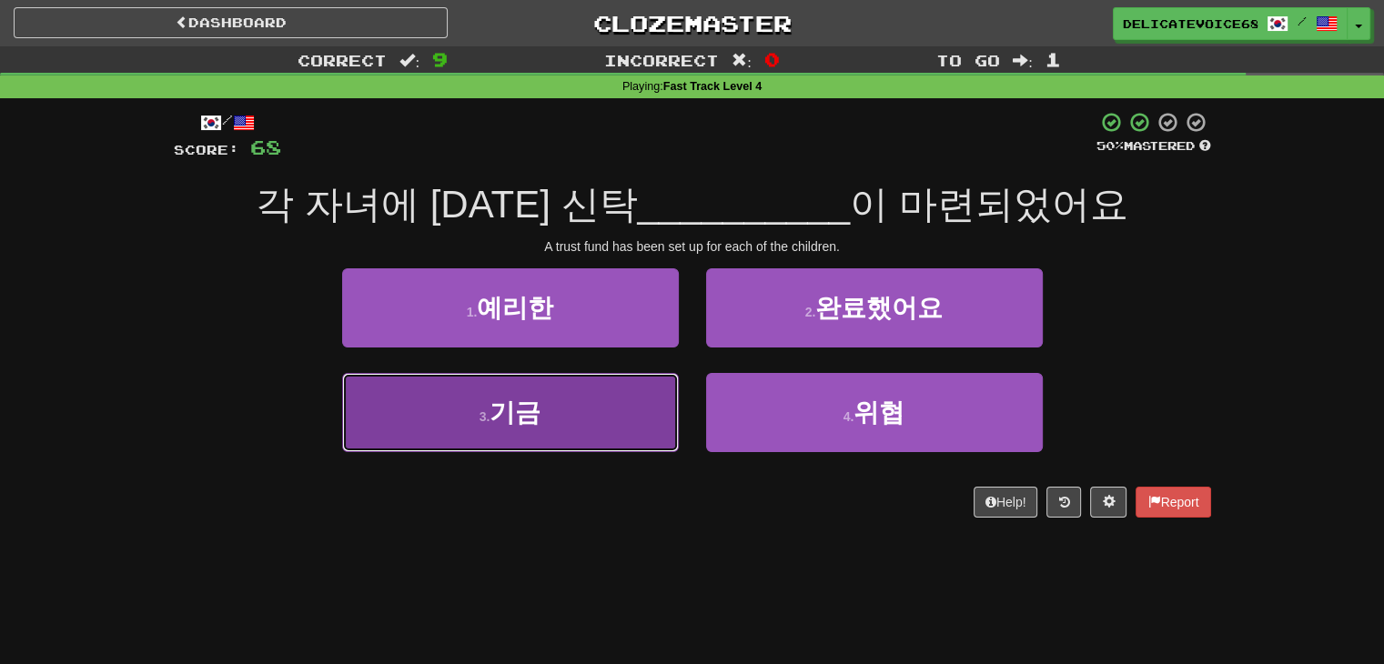
click at [520, 412] on span "기금" at bounding box center [514, 412] width 51 height 28
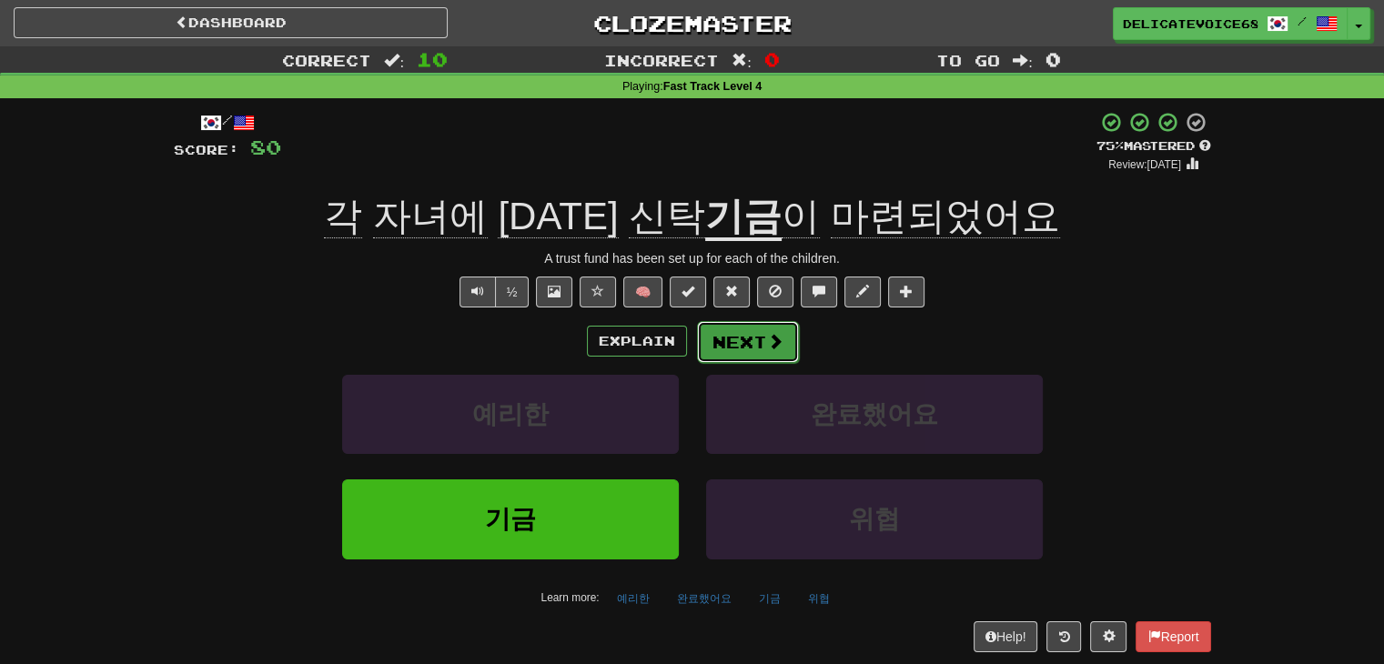
click at [767, 340] on span at bounding box center [775, 341] width 16 height 16
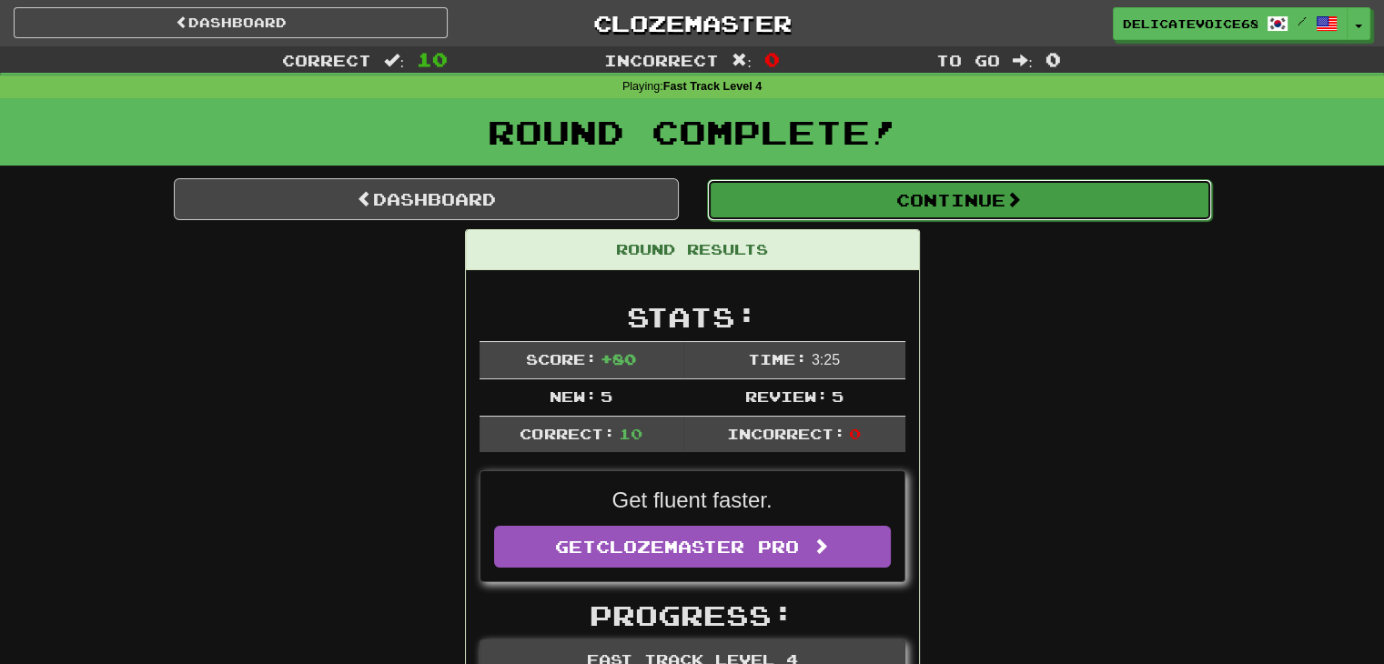
click at [833, 197] on button "Continue" at bounding box center [959, 200] width 505 height 42
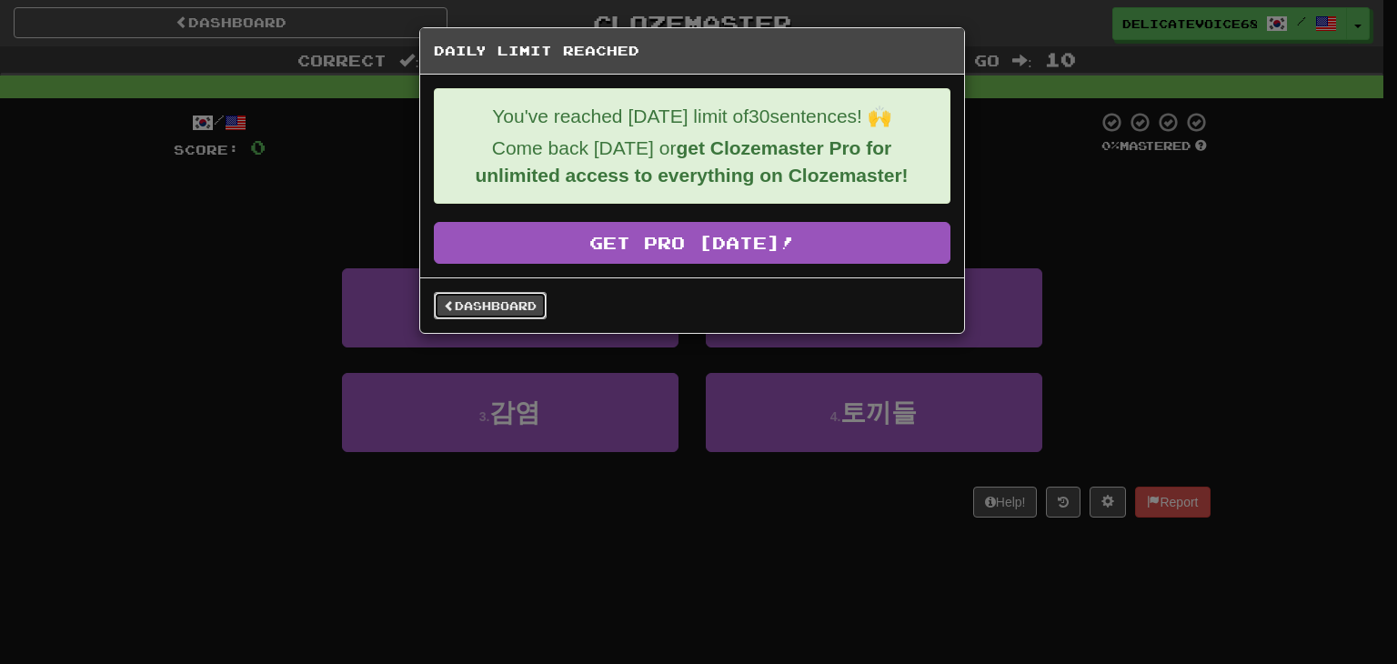
click at [496, 309] on link "Dashboard" at bounding box center [490, 305] width 113 height 27
